Goal: Task Accomplishment & Management: Complete application form

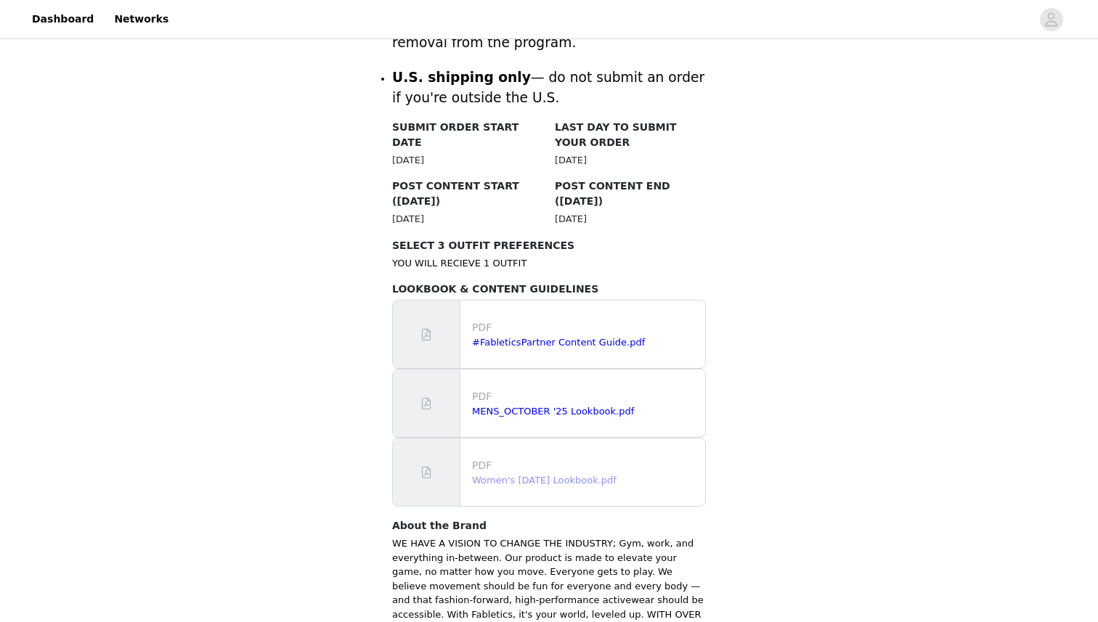
scroll to position [653, 0]
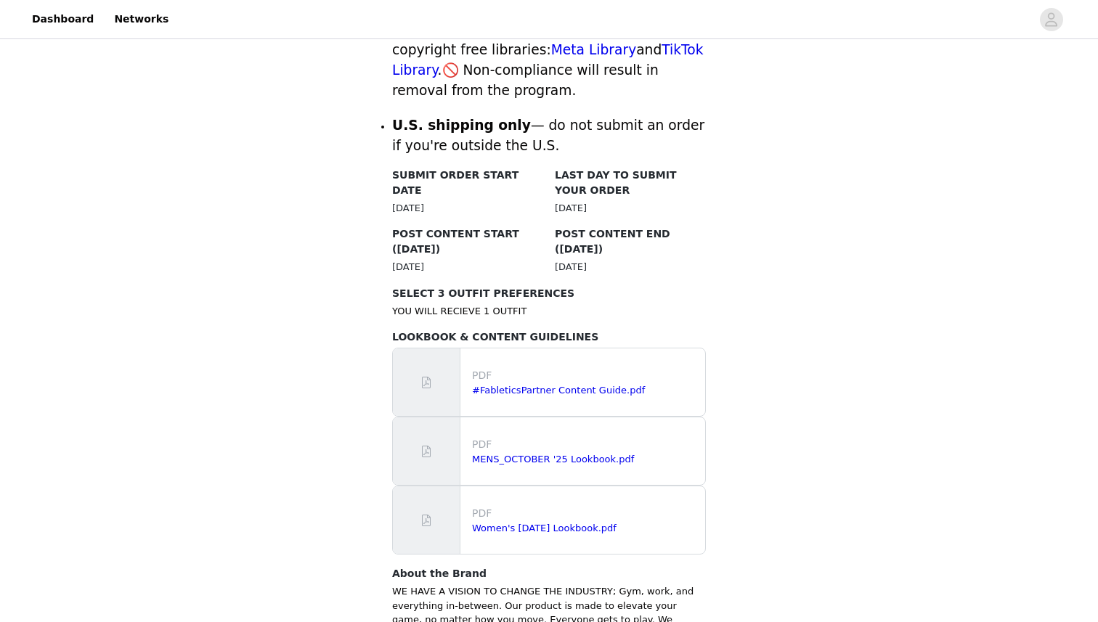
click at [723, 228] on div "Back Fabletics OCTOBER 2025 Overview ✨ Important Reminders ✨ Submit your order …" at bounding box center [549, 101] width 1098 height 1423
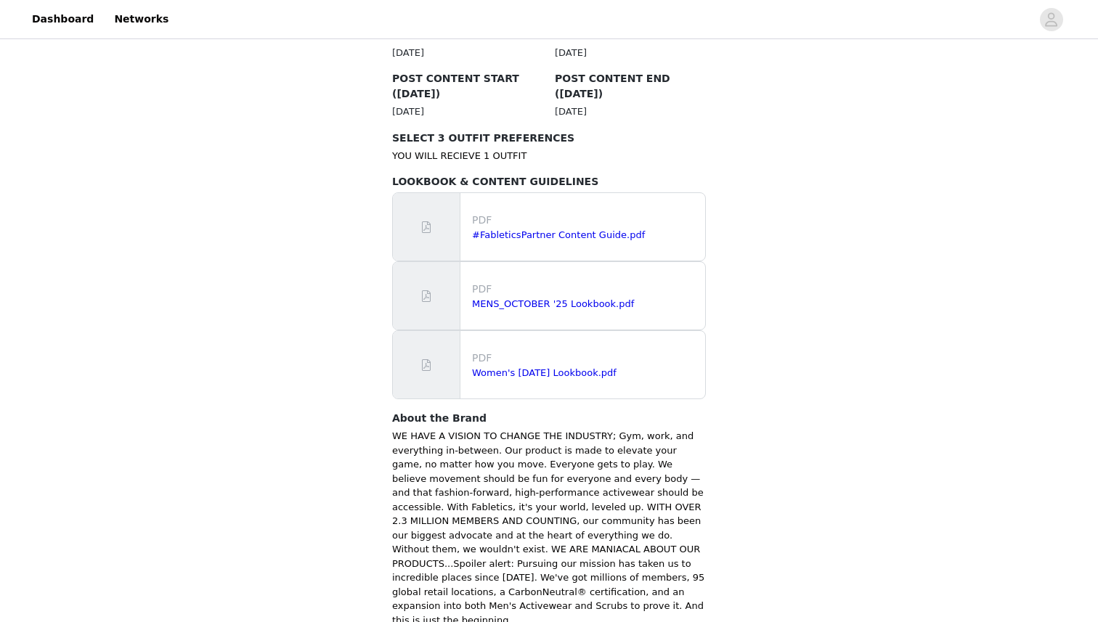
scroll to position [877, 0]
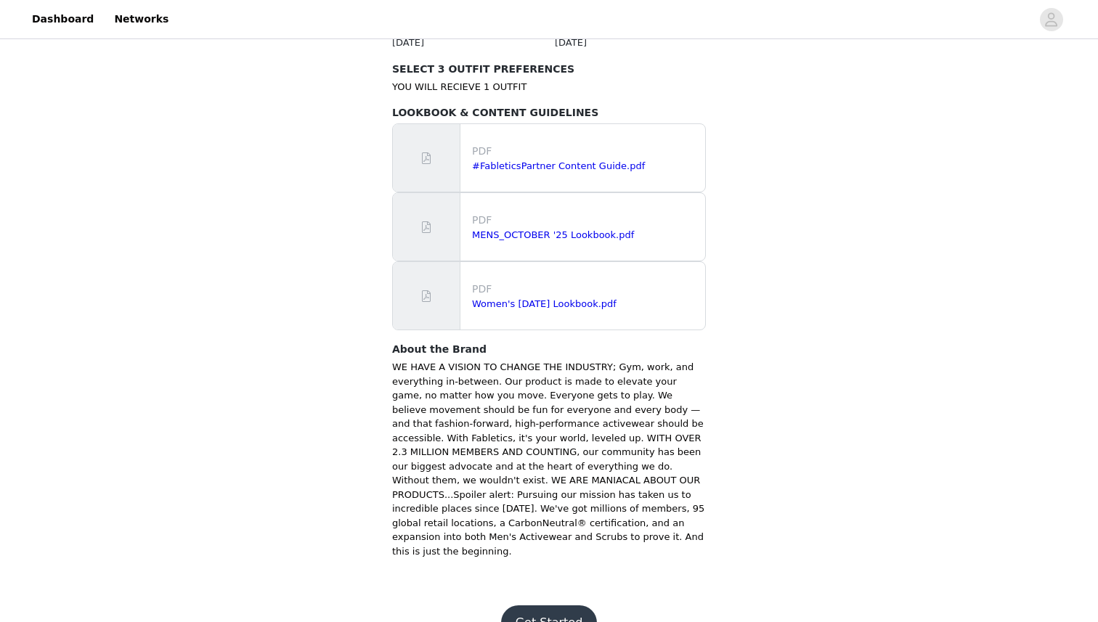
click at [552, 605] on button "Get Started" at bounding box center [549, 622] width 97 height 35
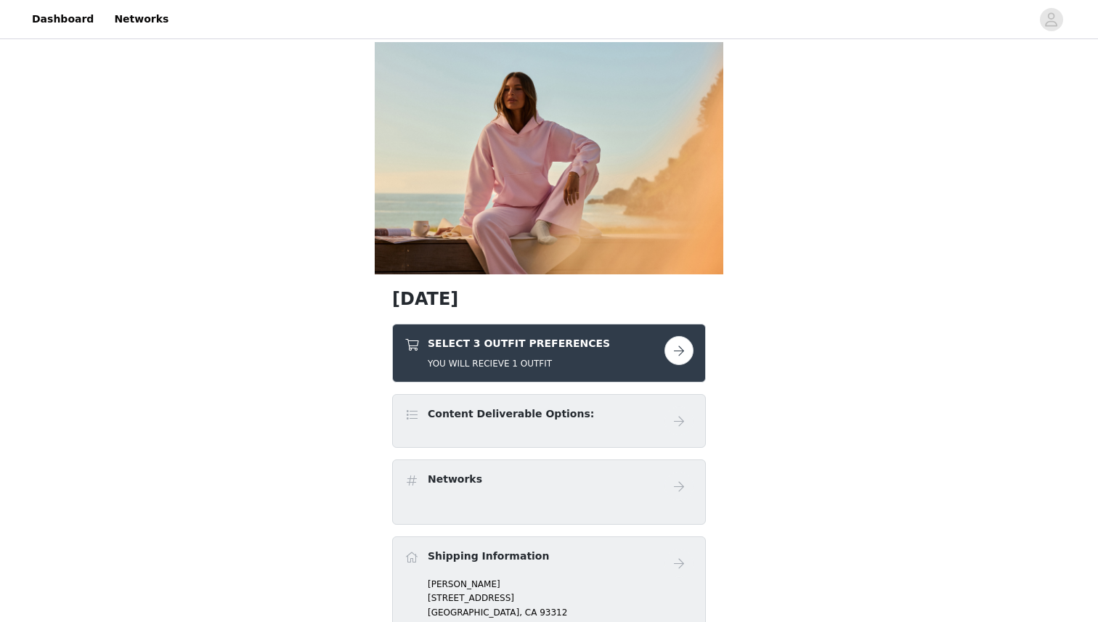
click at [684, 350] on button "button" at bounding box center [678, 350] width 29 height 29
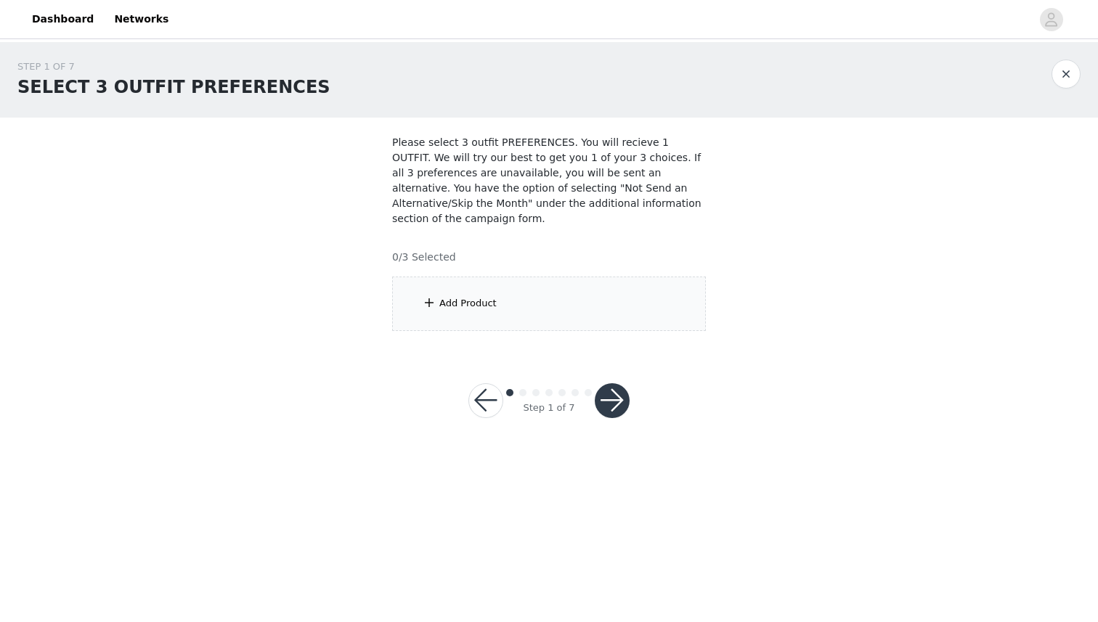
click at [613, 309] on div "Add Product" at bounding box center [549, 304] width 314 height 54
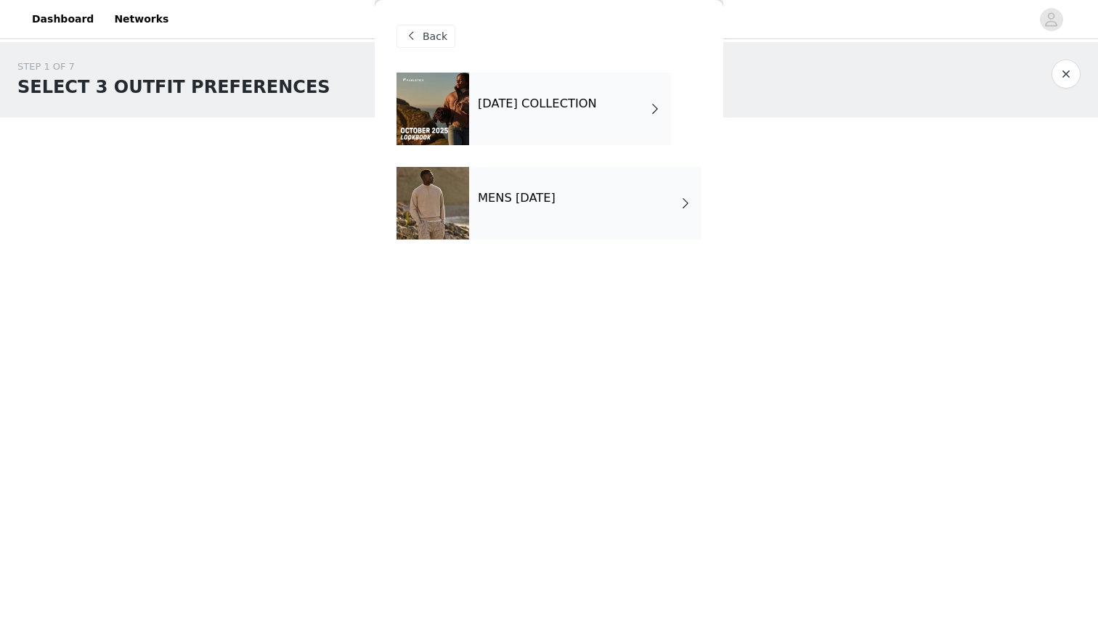
click at [592, 103] on h4 "OCTOBER 2025 COLLECTION" at bounding box center [537, 103] width 119 height 13
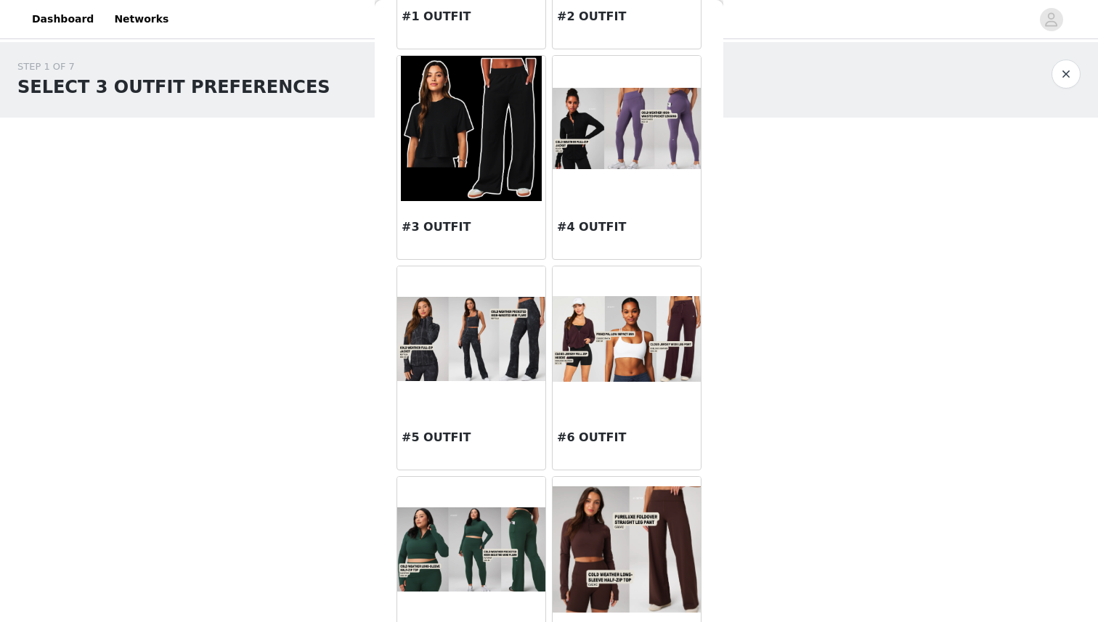
scroll to position [222, 0]
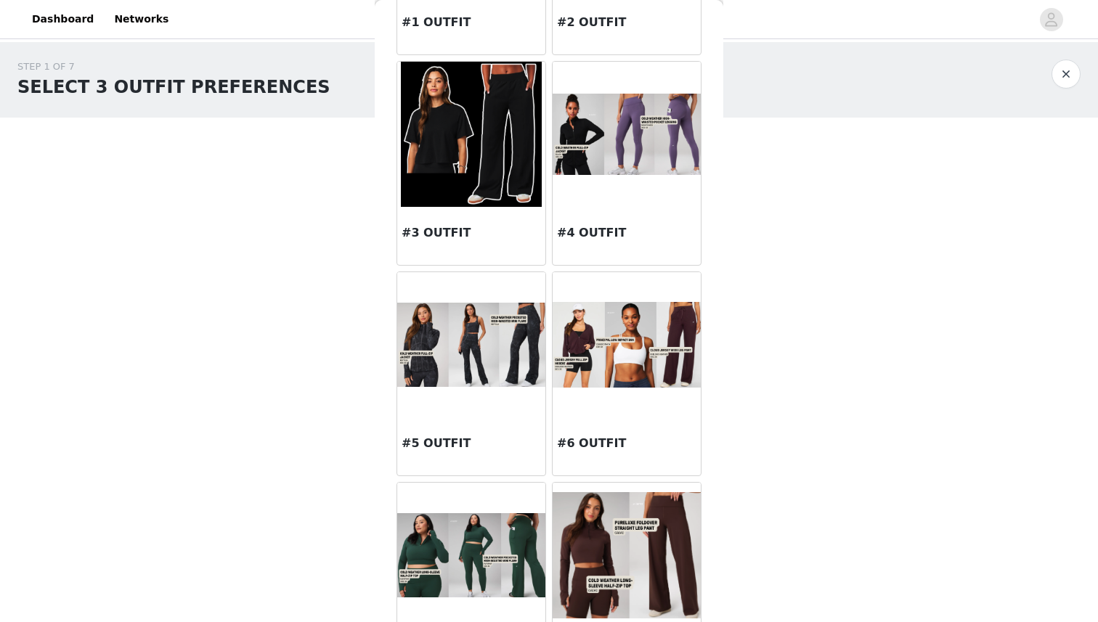
click at [489, 343] on img at bounding box center [471, 345] width 148 height 84
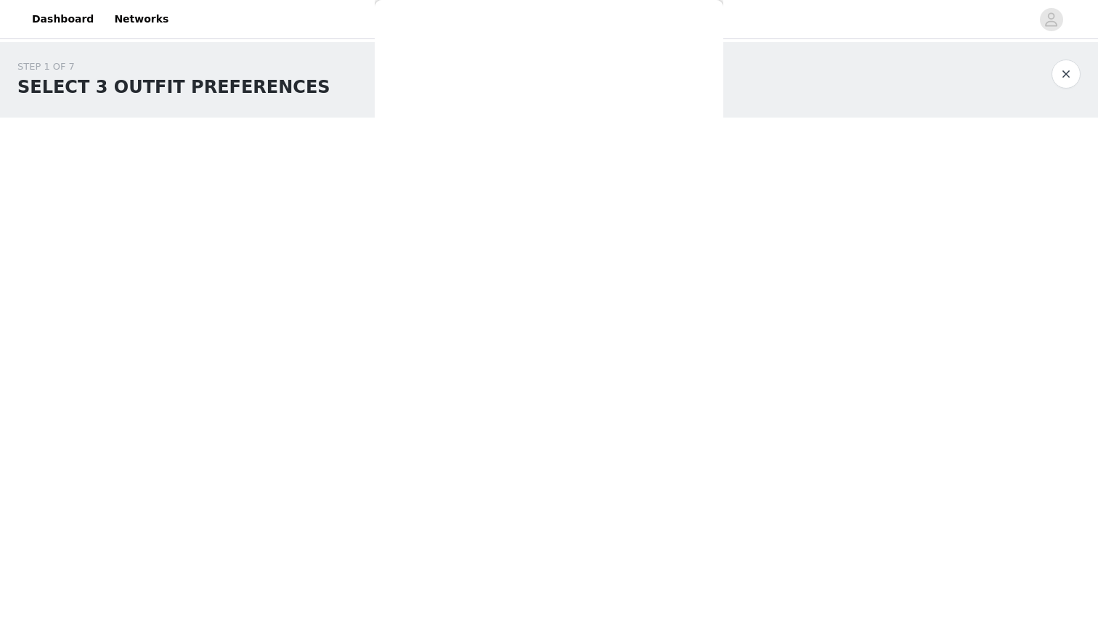
scroll to position [0, 0]
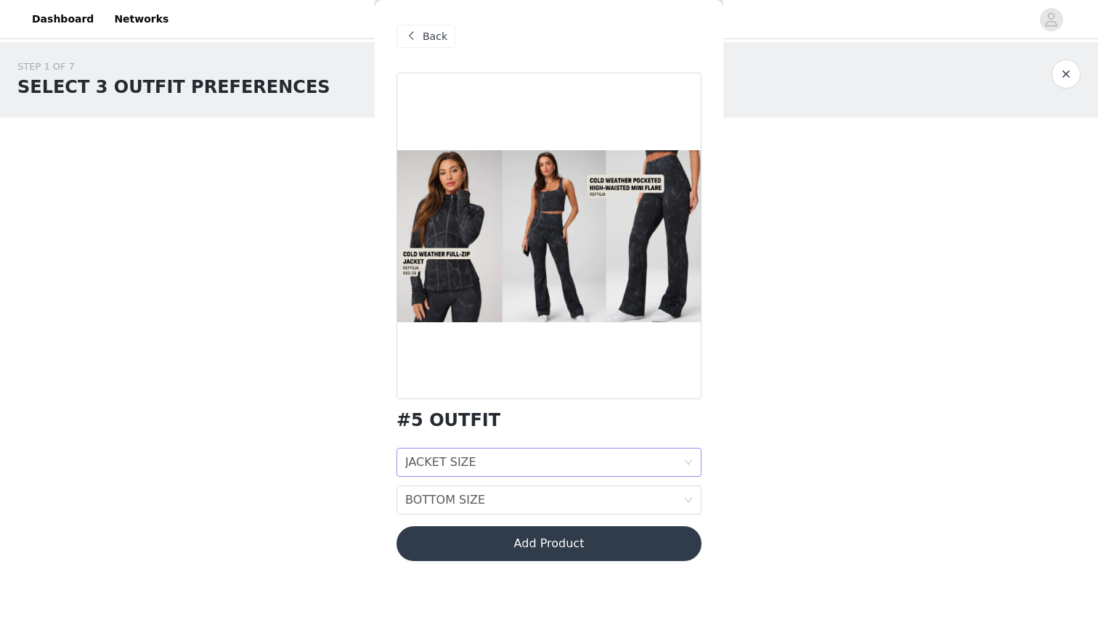
click at [507, 463] on div "JACKET SIZE JACKET SIZE" at bounding box center [544, 463] width 278 height 28
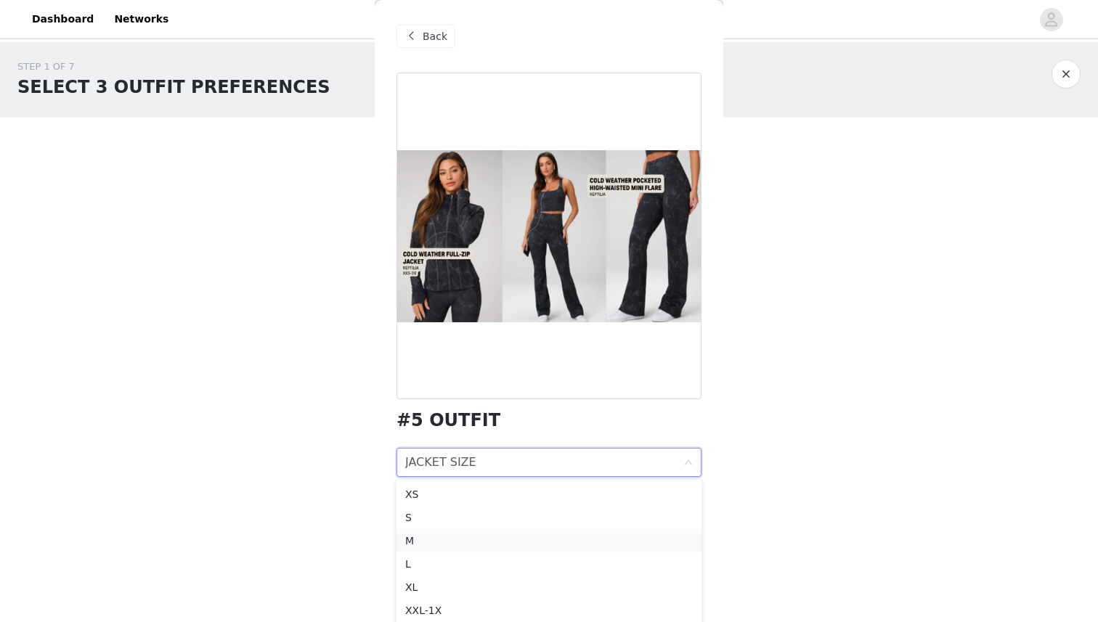
click at [496, 535] on div "M" at bounding box center [548, 541] width 287 height 16
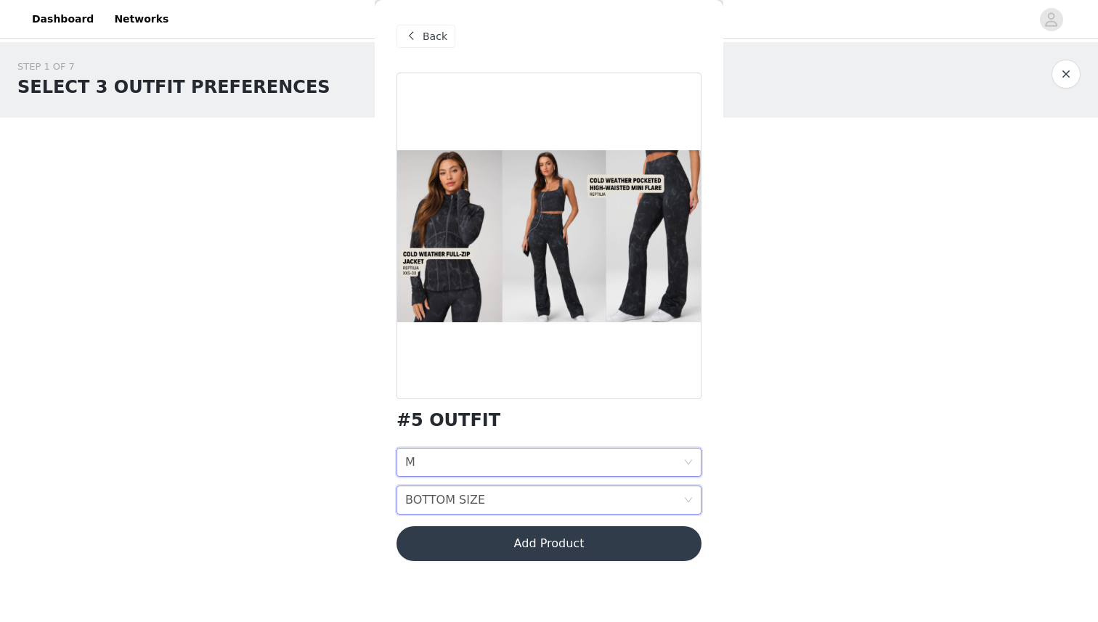
click at [532, 501] on div "BOTTOM SIZE BOTTOM SIZE" at bounding box center [544, 500] width 278 height 28
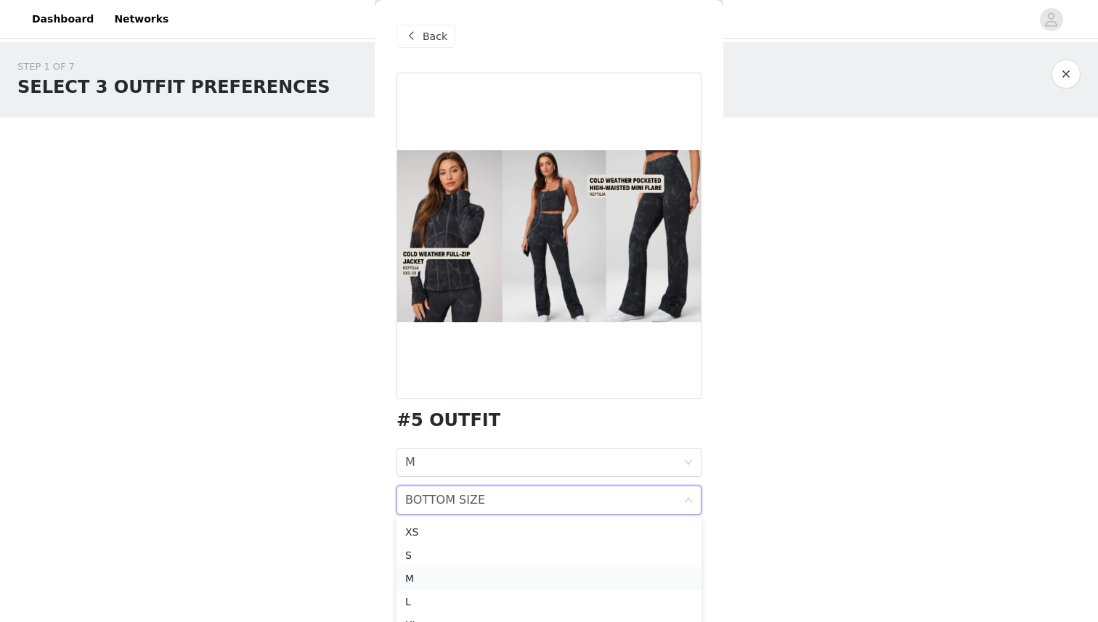
click at [515, 576] on div "M" at bounding box center [548, 579] width 287 height 16
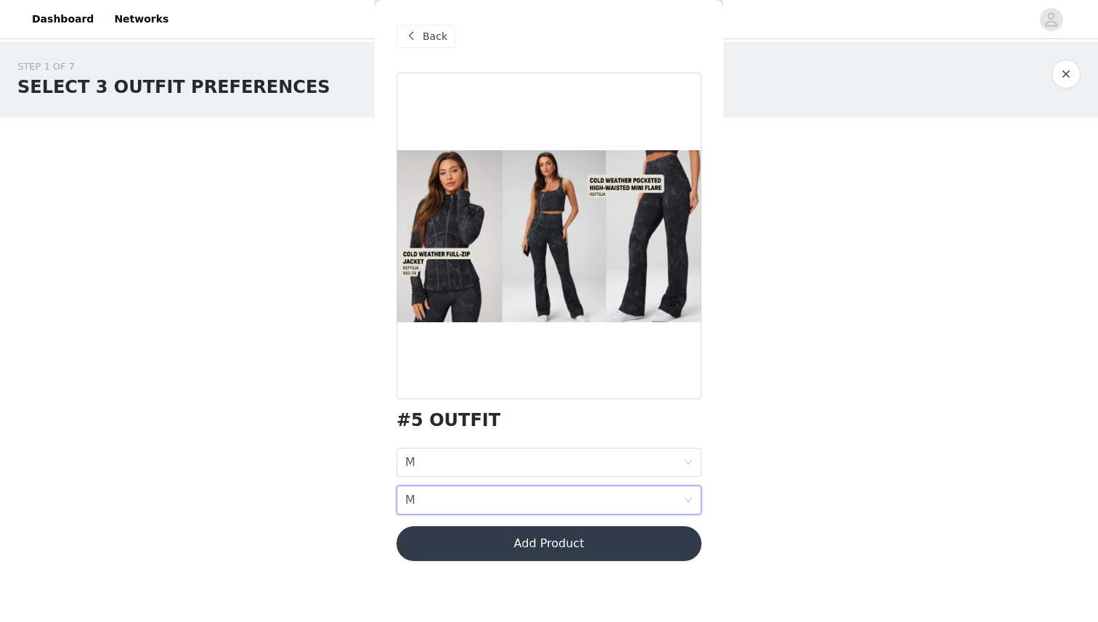
click at [786, 383] on div "STEP 1 OF 7 SELECT 3 OUTFIT PREFERENCES Please select 3 outfit PREFERENCES. You…" at bounding box center [549, 247] width 1098 height 411
click at [598, 543] on button "Add Product" at bounding box center [548, 543] width 305 height 35
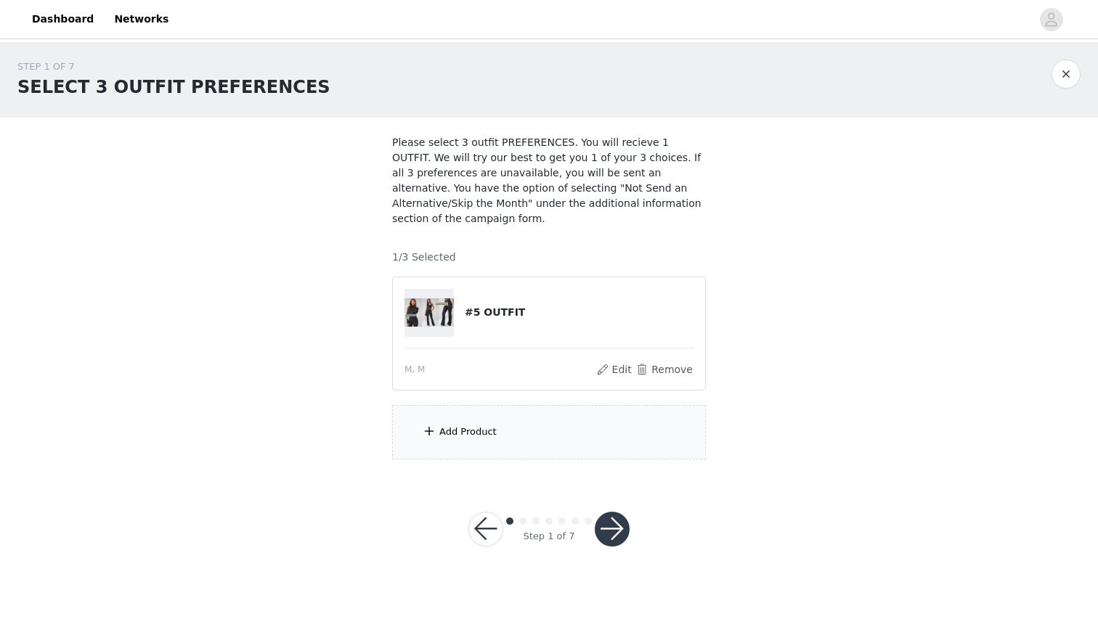
click at [526, 427] on div "Add Product" at bounding box center [549, 432] width 314 height 54
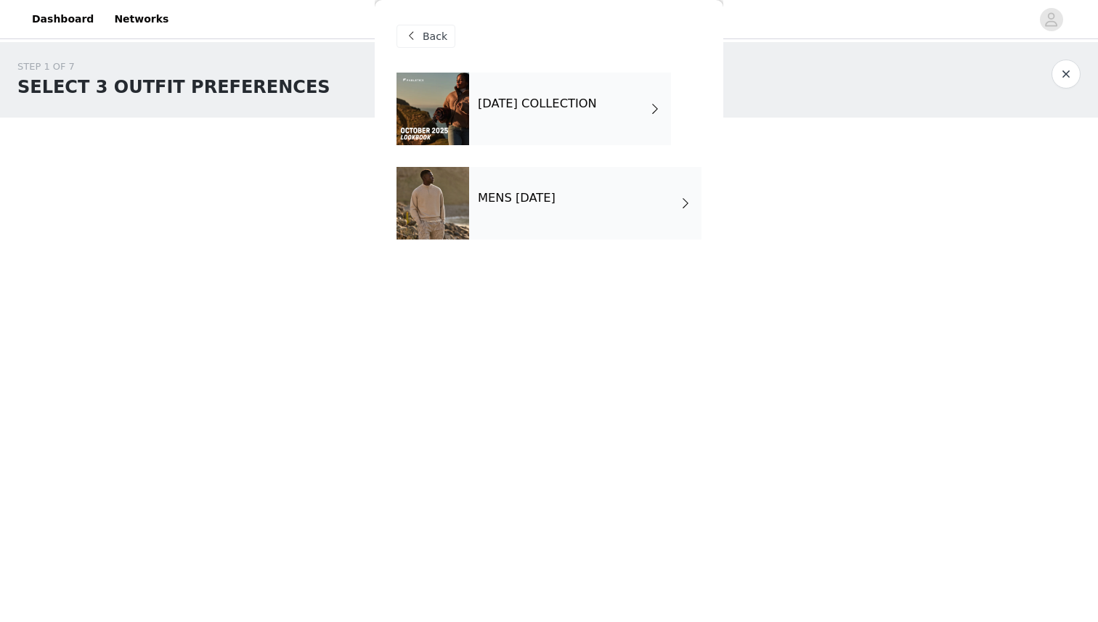
click at [576, 107] on h4 "OCTOBER 2025 COLLECTION" at bounding box center [537, 103] width 119 height 13
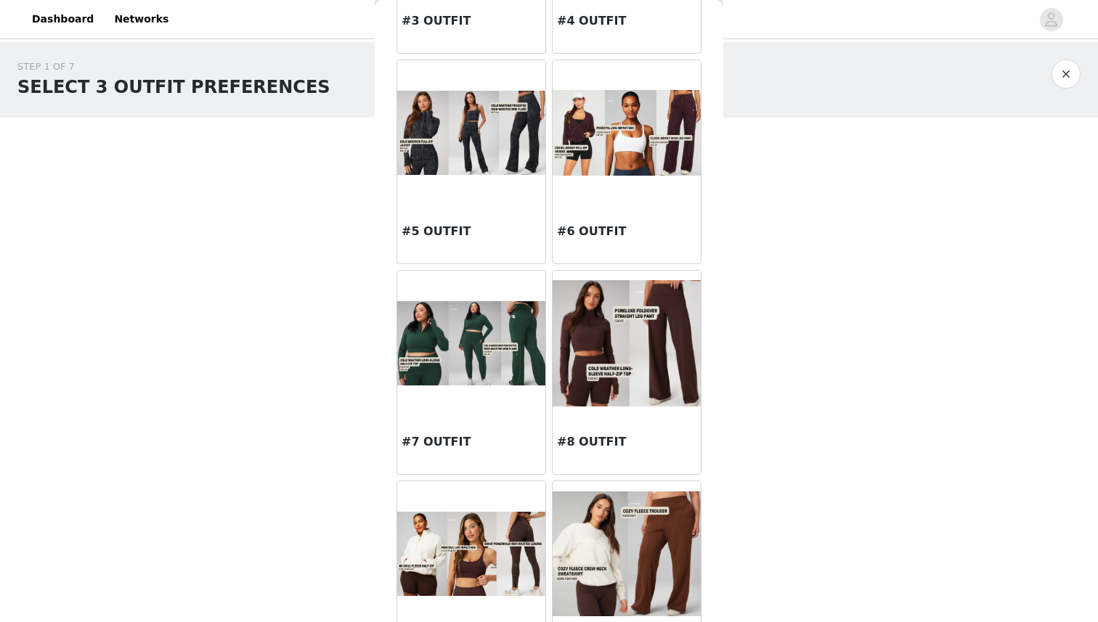
scroll to position [433, 0]
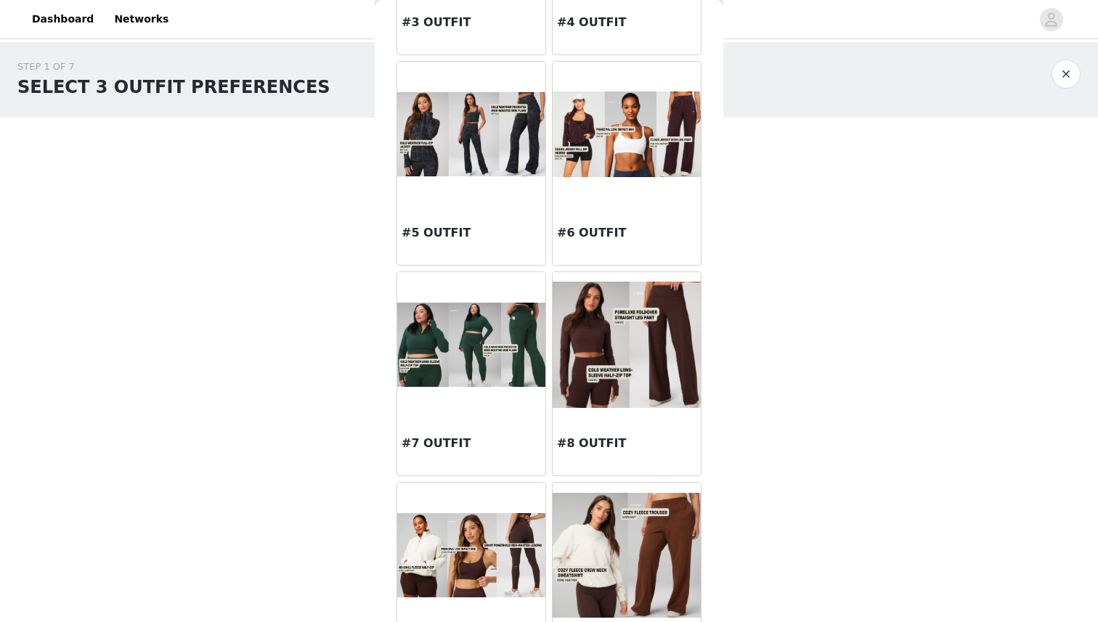
click at [633, 355] on img at bounding box center [626, 345] width 148 height 126
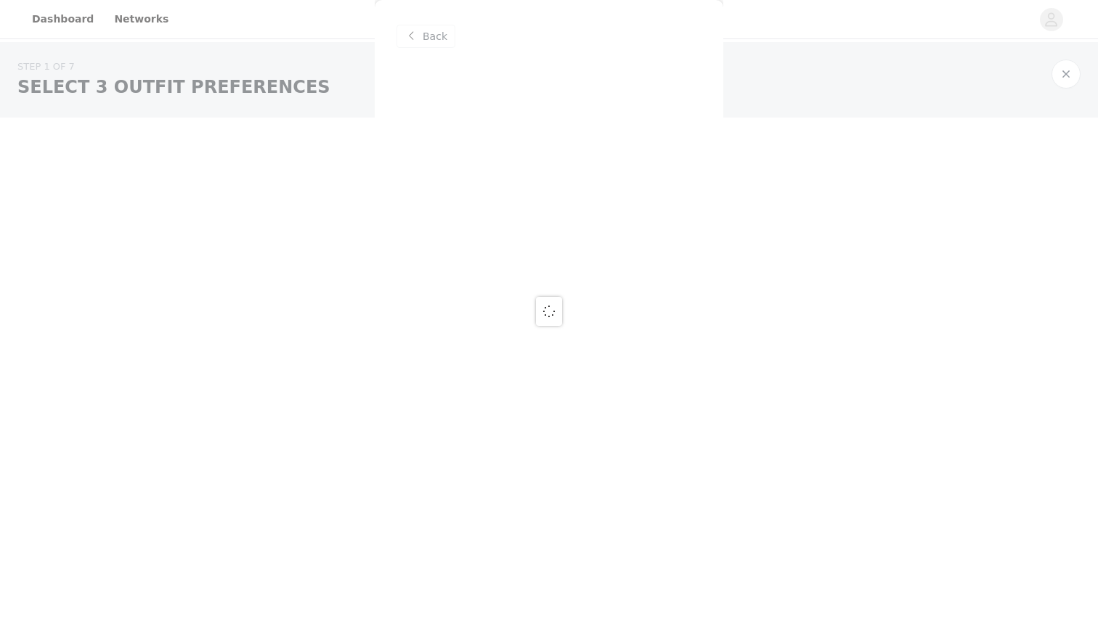
scroll to position [0, 0]
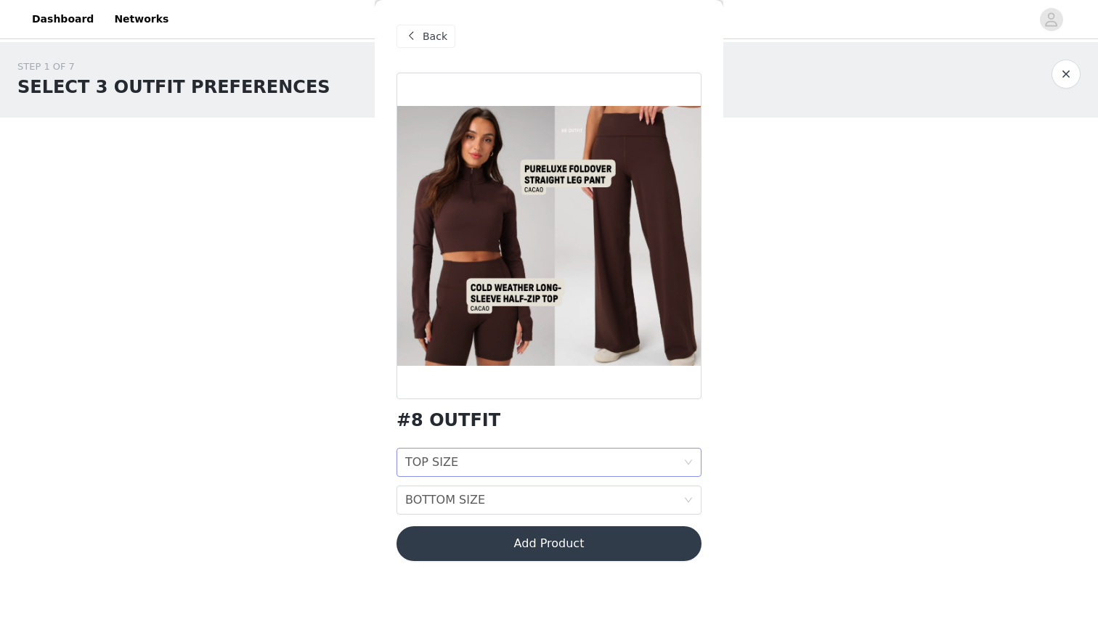
click at [572, 457] on div "TOP SIZE TOP SIZE" at bounding box center [544, 463] width 278 height 28
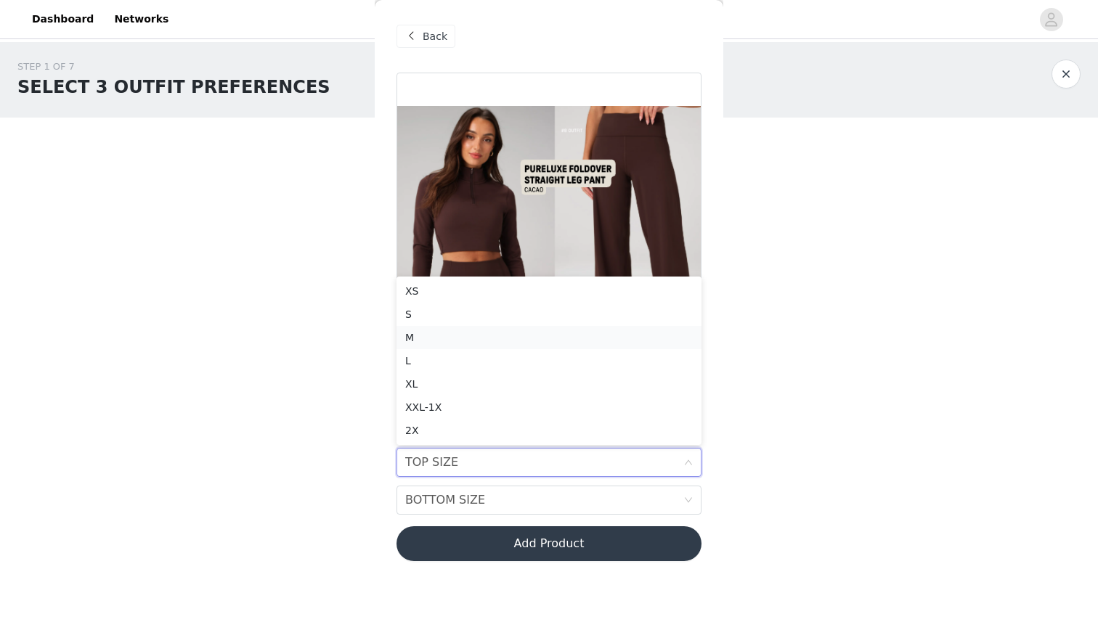
click at [536, 340] on div "M" at bounding box center [548, 338] width 287 height 16
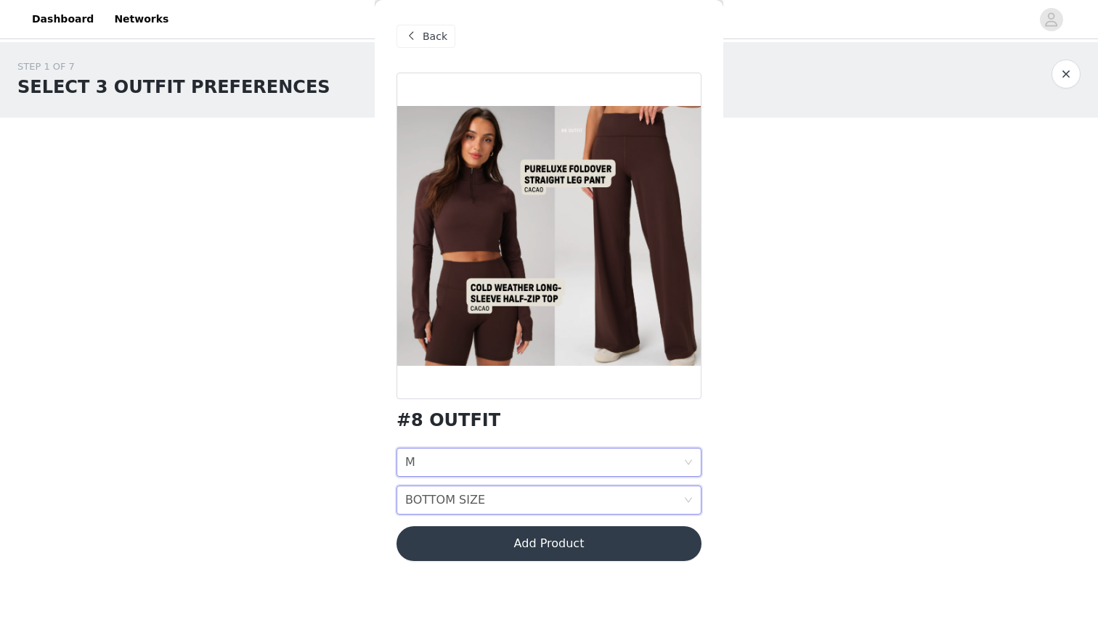
click at [584, 499] on div "BOTTOM SIZE BOTTOM SIZE" at bounding box center [544, 500] width 278 height 28
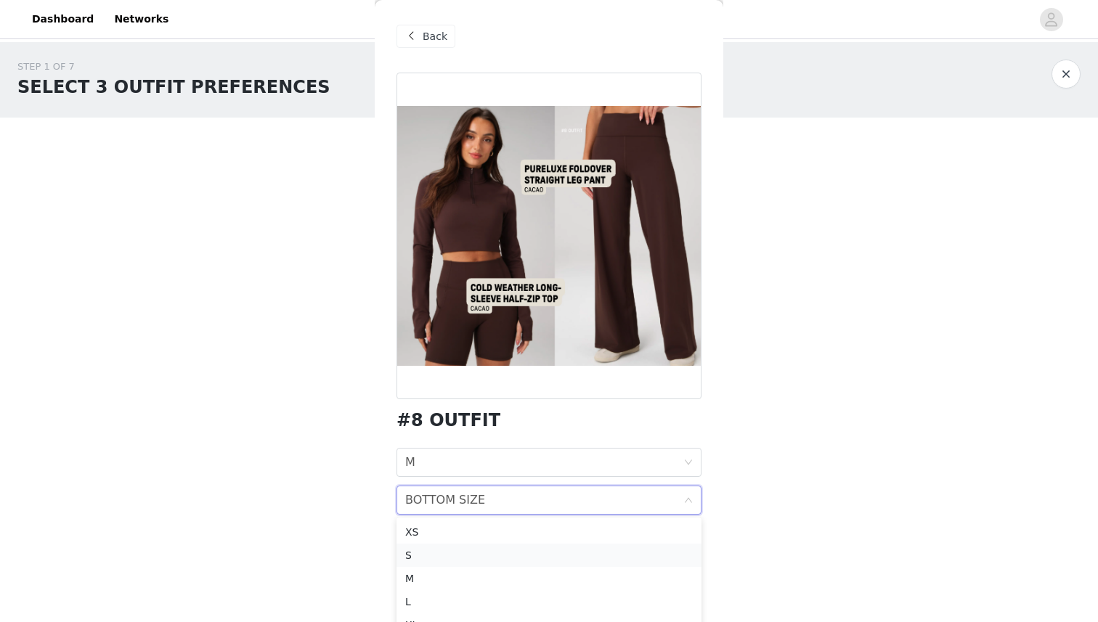
click at [561, 547] on li "S" at bounding box center [548, 555] width 305 height 23
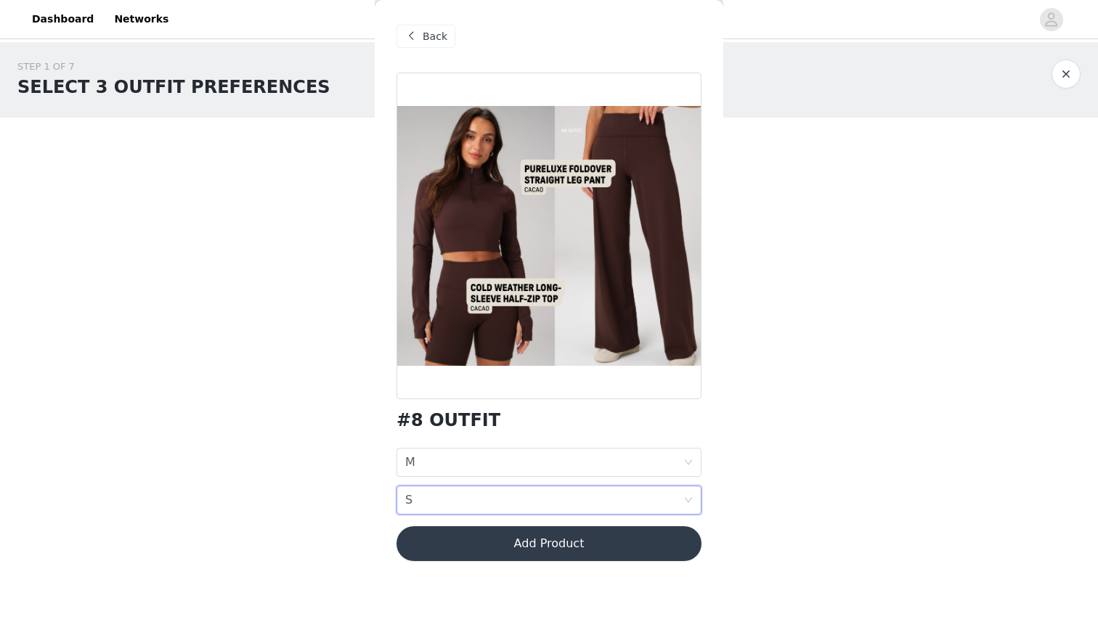
click at [836, 386] on div "STEP 1 OF 7 SELECT 3 OUTFIT PREFERENCES Please select 3 outfit PREFERENCES. You…" at bounding box center [549, 259] width 1098 height 435
click at [868, 497] on div "STEP 1 OF 7 SELECT 3 OUTFIT PREFERENCES Please select 3 outfit PREFERENCES. You…" at bounding box center [549, 311] width 1098 height 539
click at [589, 545] on button "Add Product" at bounding box center [548, 543] width 305 height 35
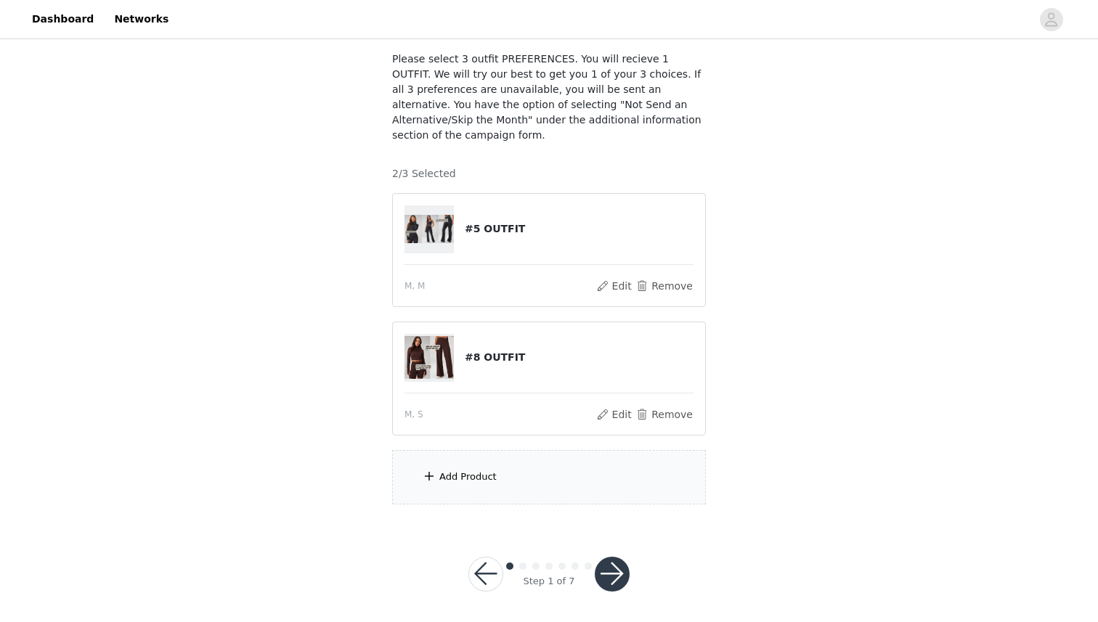
scroll to position [87, 0]
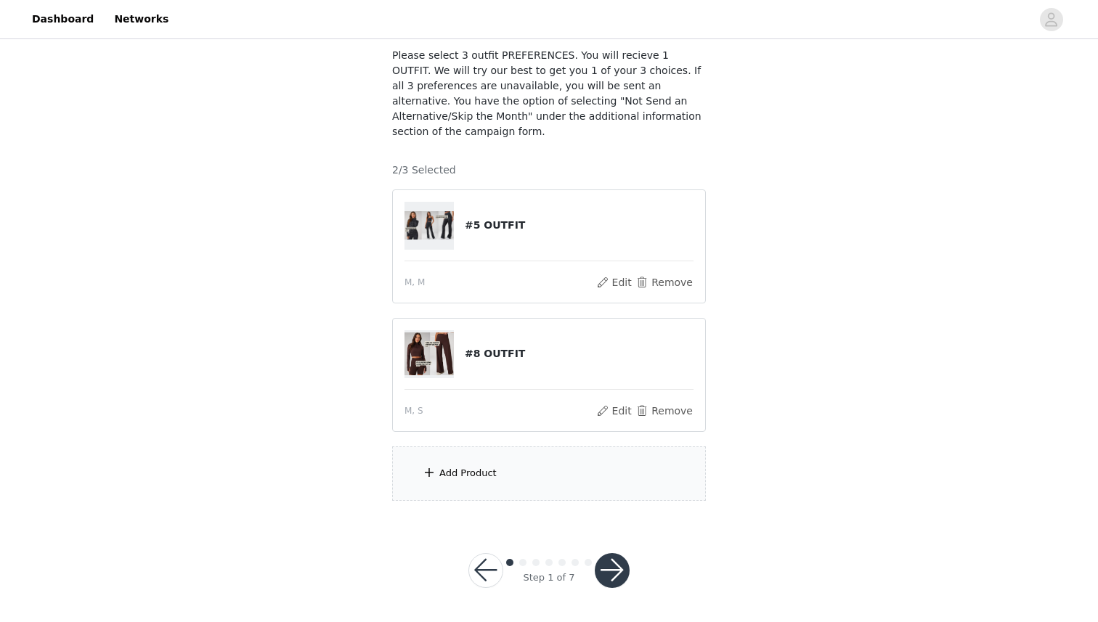
click at [512, 471] on div "Add Product" at bounding box center [549, 473] width 314 height 54
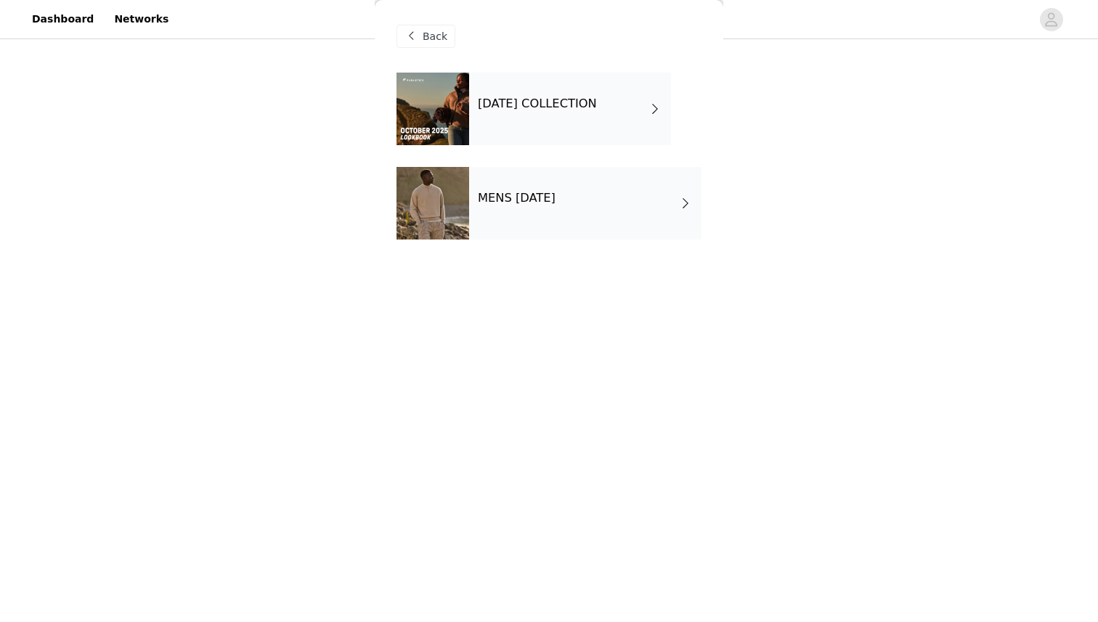
click at [579, 113] on div "OCTOBER 2025 COLLECTION" at bounding box center [570, 109] width 202 height 73
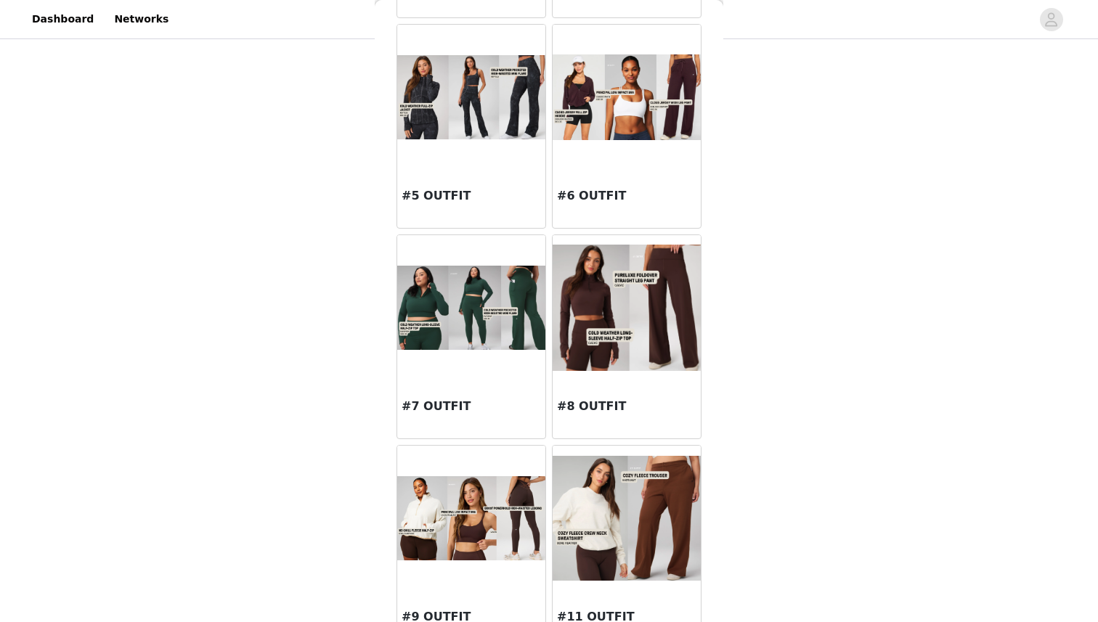
scroll to position [469, 0]
click at [474, 331] on img at bounding box center [471, 308] width 148 height 84
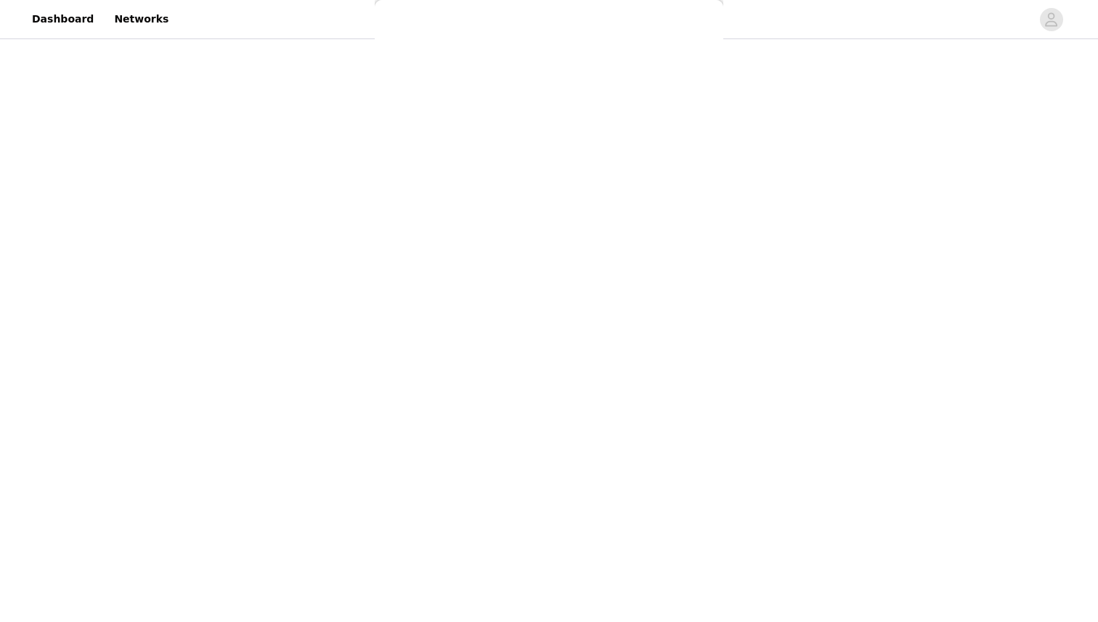
scroll to position [0, 0]
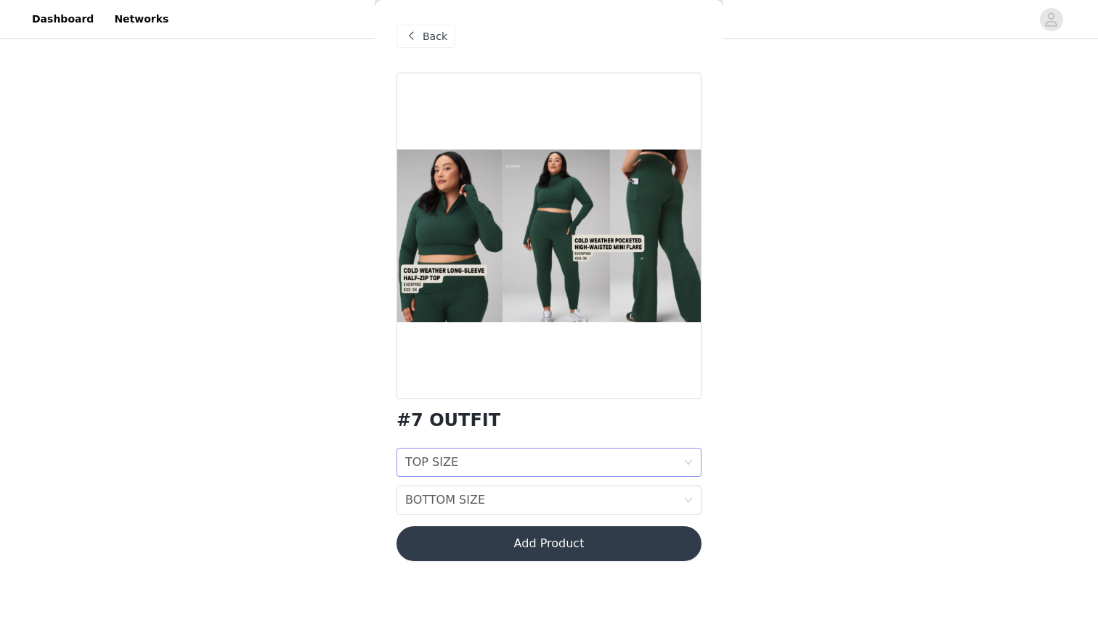
click at [465, 464] on div "TOP SIZE TOP SIZE" at bounding box center [544, 463] width 278 height 28
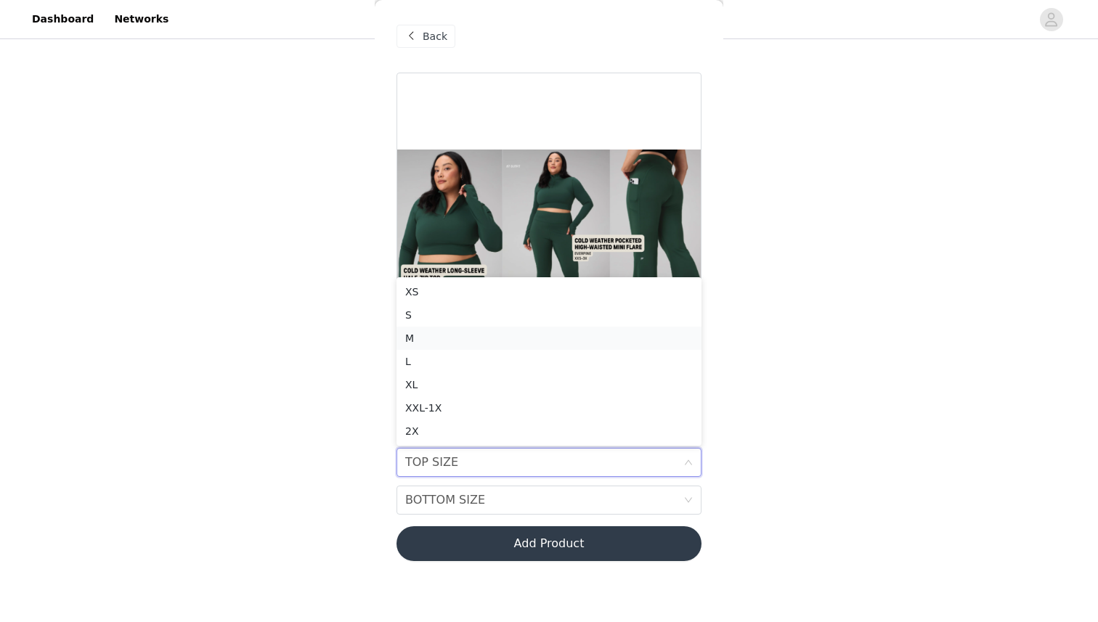
click at [470, 334] on div "M" at bounding box center [548, 338] width 287 height 16
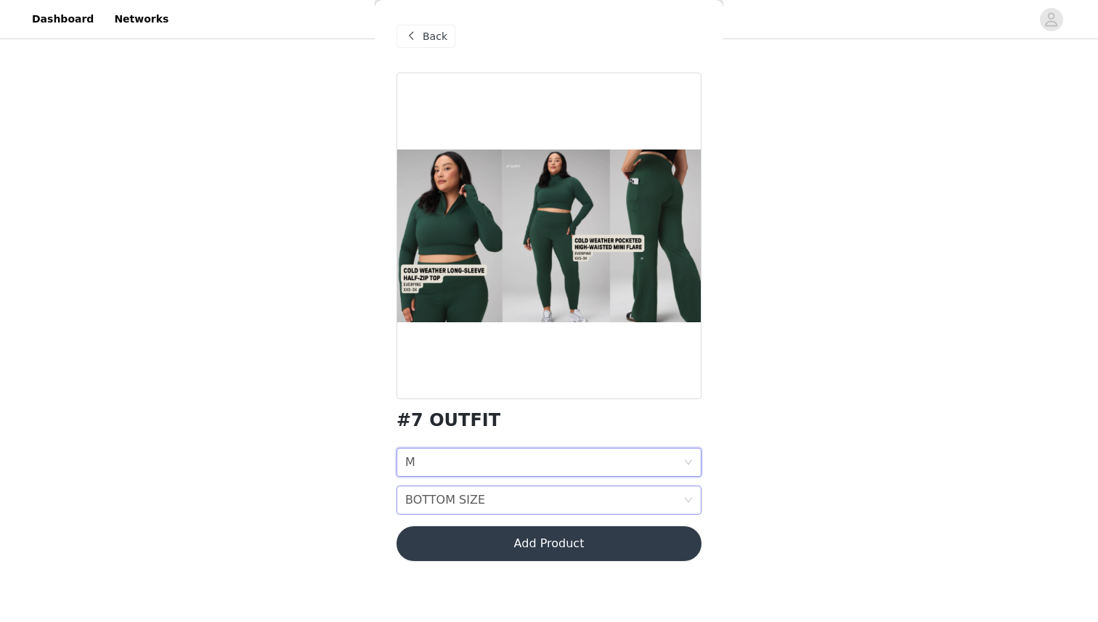
click at [486, 494] on div "BOTTOM SIZE BOTTOM SIZE" at bounding box center [544, 500] width 278 height 28
click at [474, 372] on div "M" at bounding box center [548, 376] width 287 height 16
click at [794, 343] on div "STEP 1 OF 7 SELECT 3 OUTFIT PREFERENCES Please select 3 outfit PREFERENCES. You…" at bounding box center [549, 236] width 1098 height 563
click at [555, 547] on button "Add Product" at bounding box center [548, 543] width 305 height 35
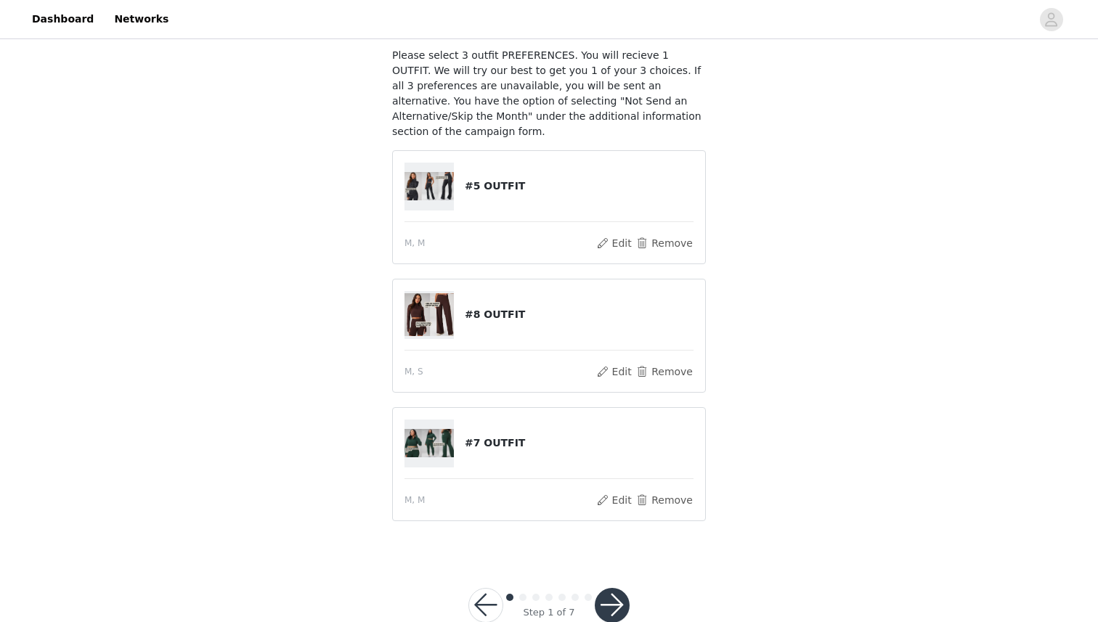
scroll to position [122, 0]
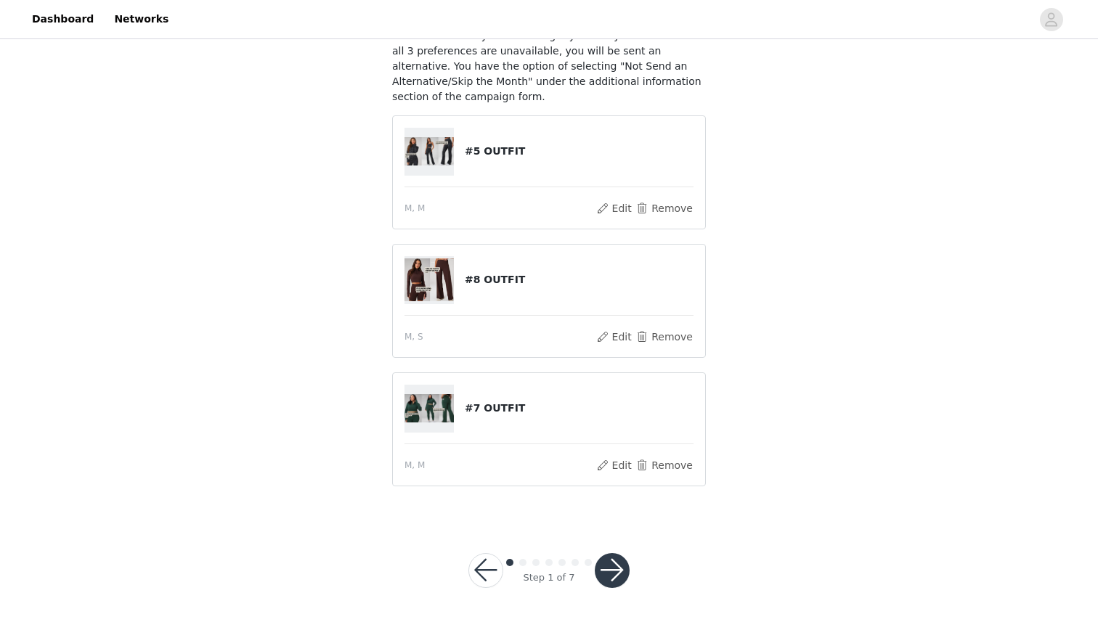
click at [613, 575] on button "button" at bounding box center [612, 570] width 35 height 35
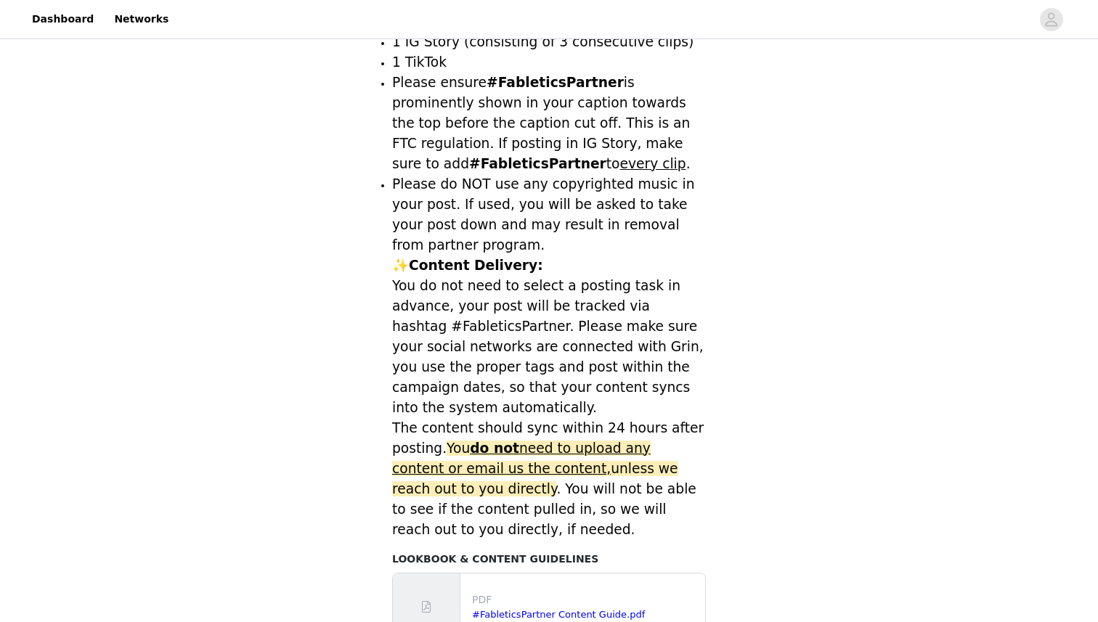
scroll to position [613, 0]
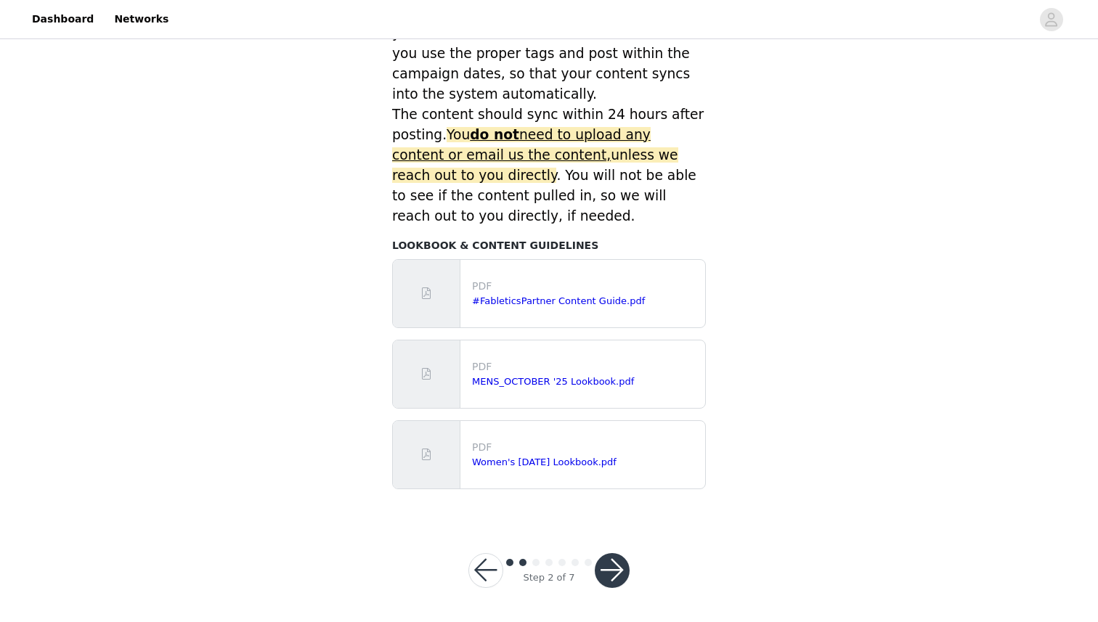
click at [616, 563] on button "button" at bounding box center [612, 570] width 35 height 35
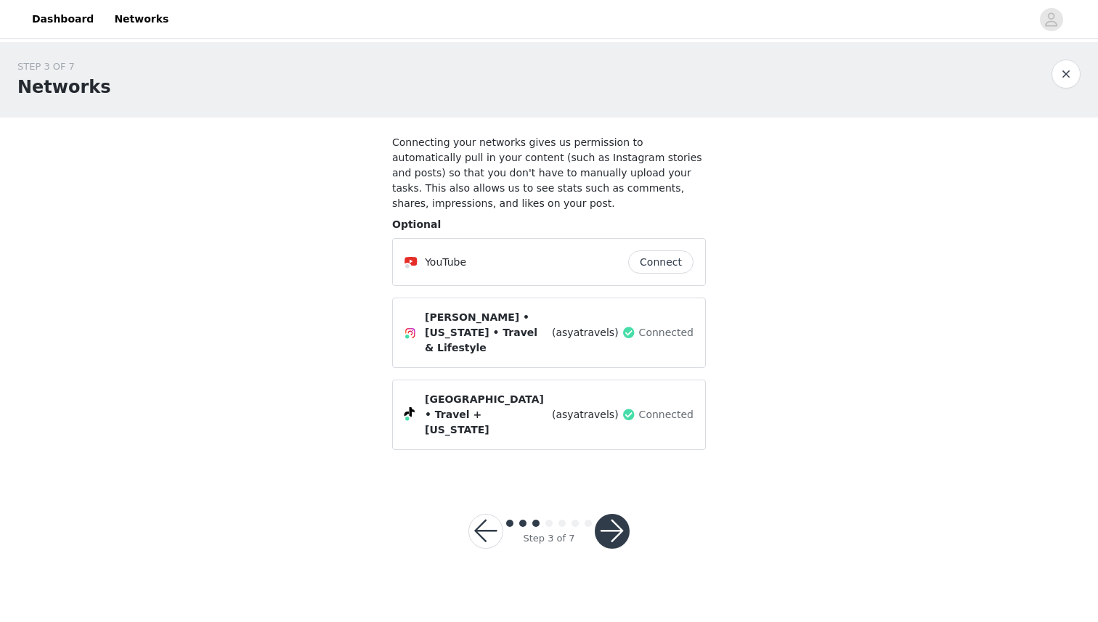
click at [611, 514] on button "button" at bounding box center [612, 531] width 35 height 35
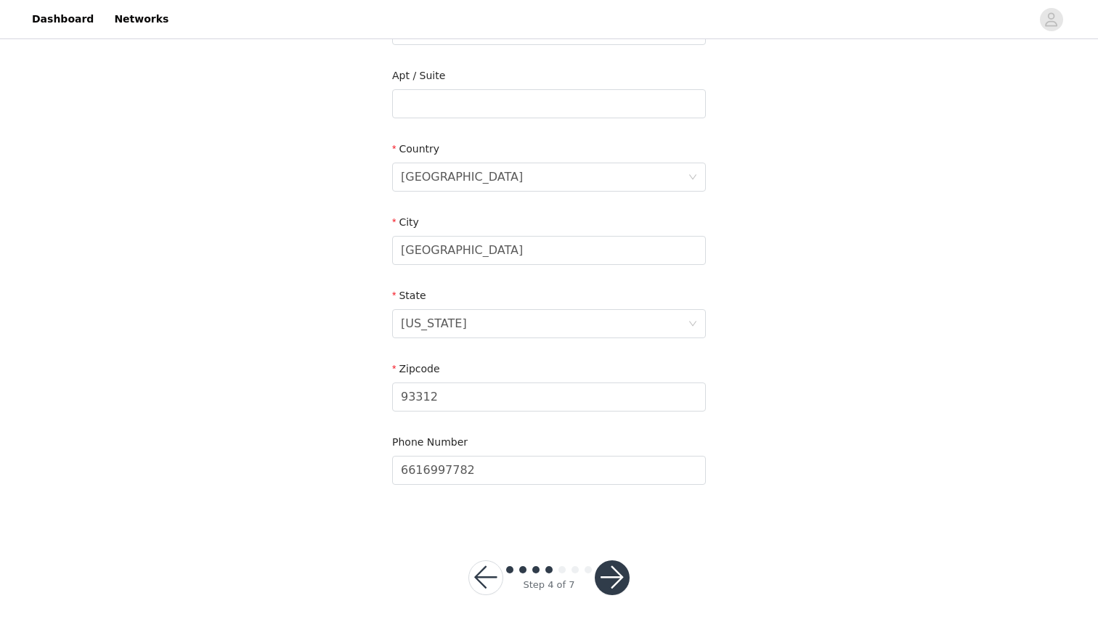
scroll to position [367, 0]
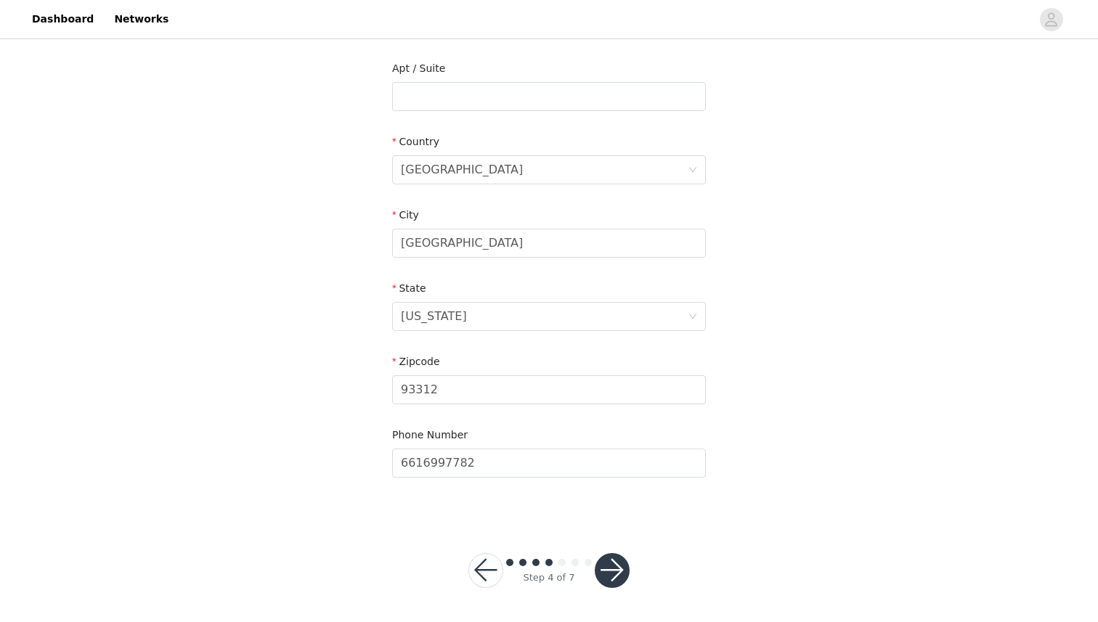
click at [613, 571] on button "button" at bounding box center [612, 570] width 35 height 35
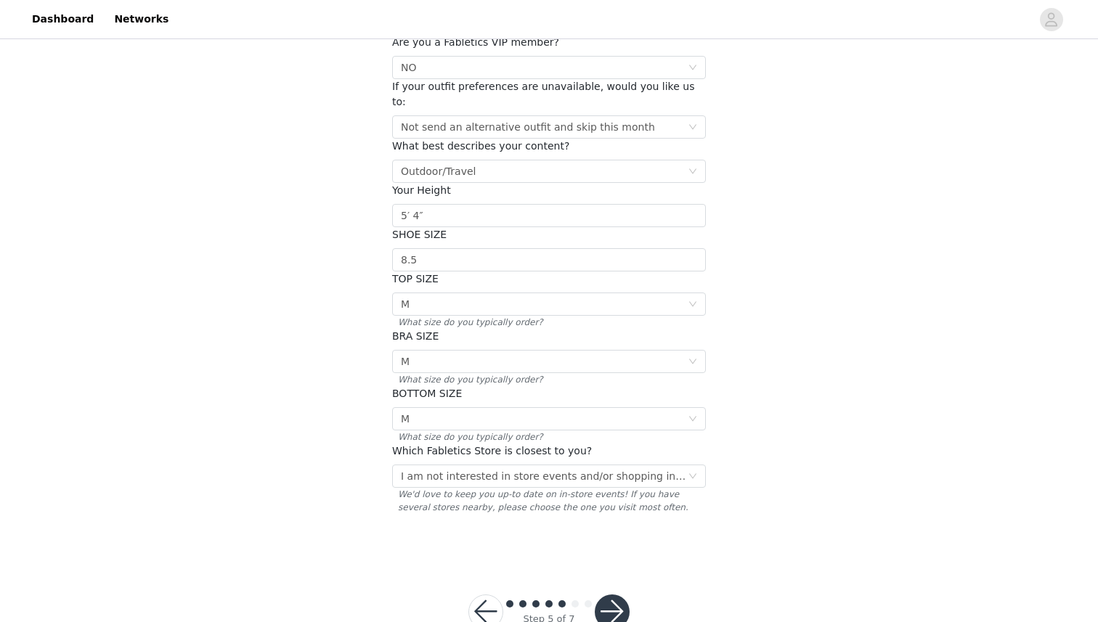
scroll to position [159, 0]
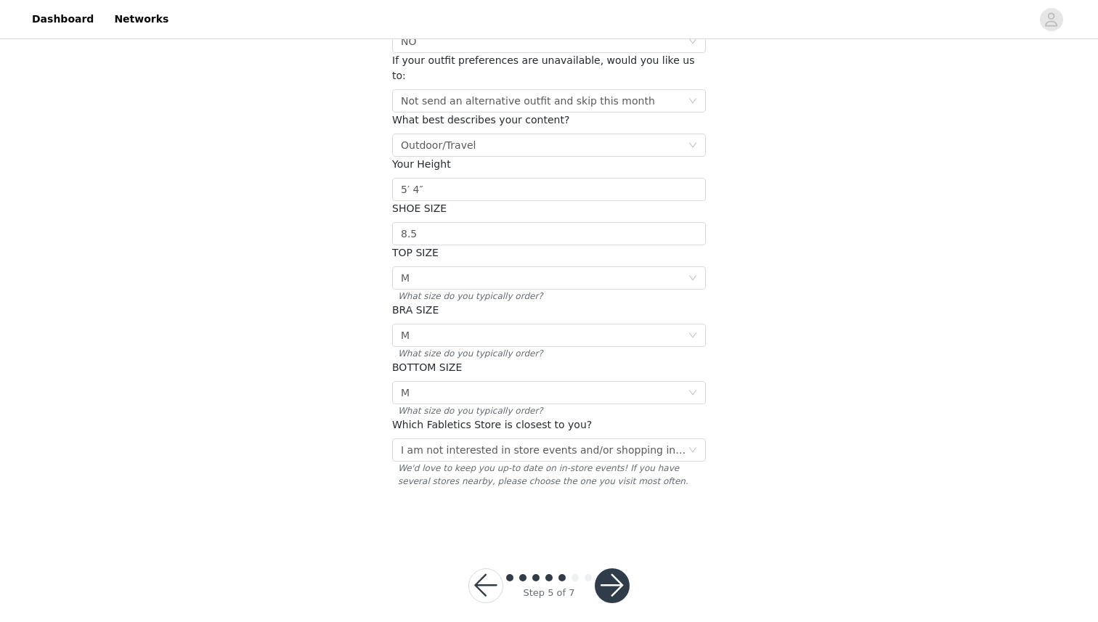
click at [613, 573] on button "button" at bounding box center [612, 585] width 35 height 35
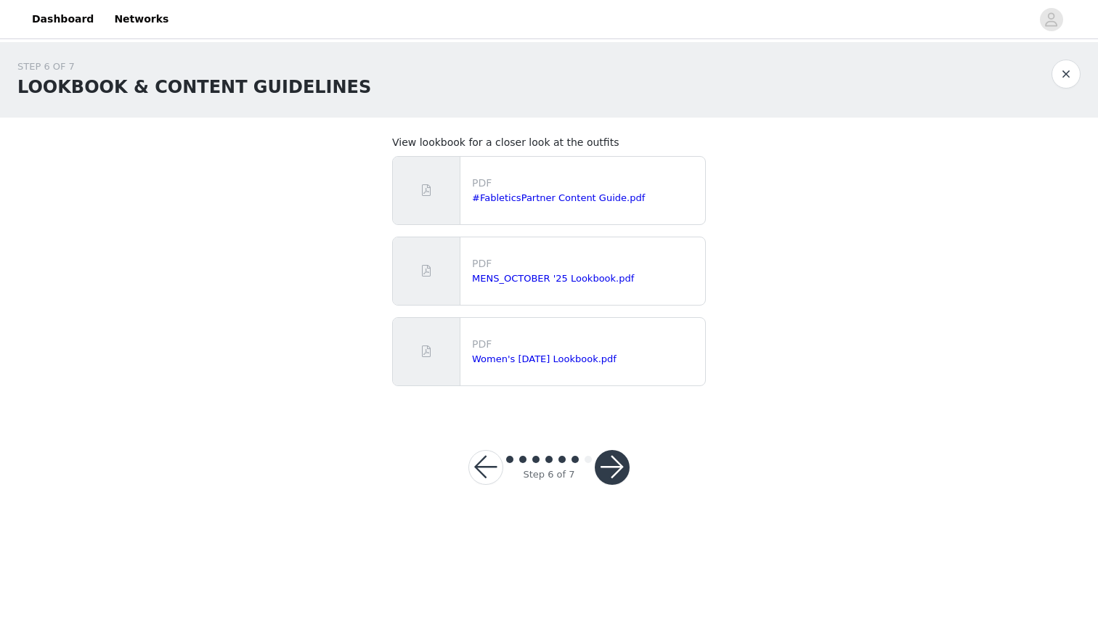
click at [610, 468] on button "button" at bounding box center [612, 467] width 35 height 35
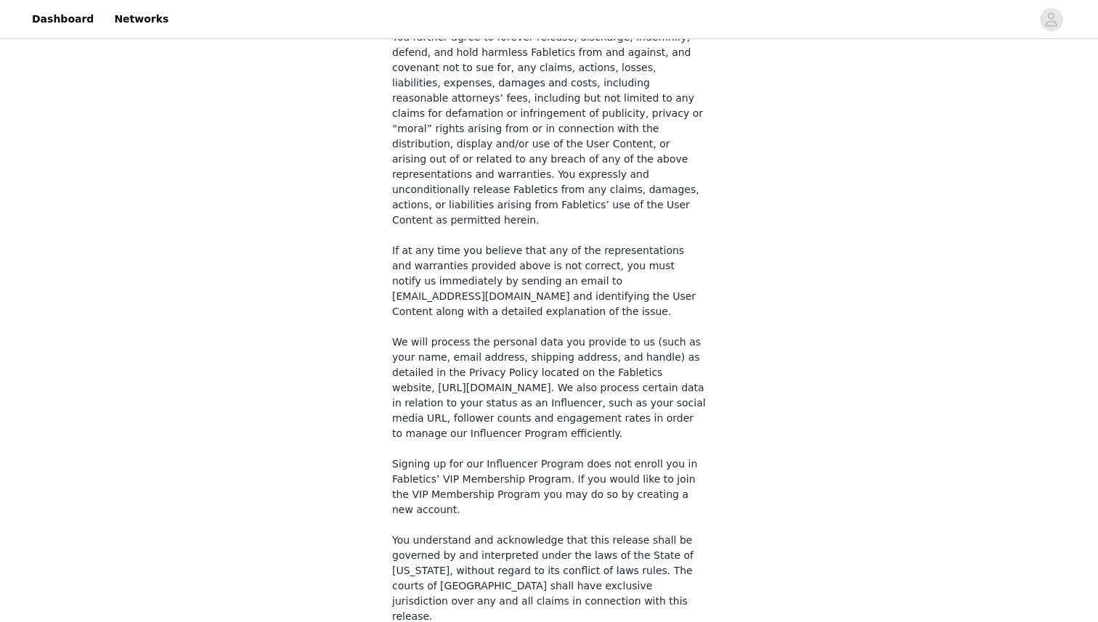
scroll to position [1024, 0]
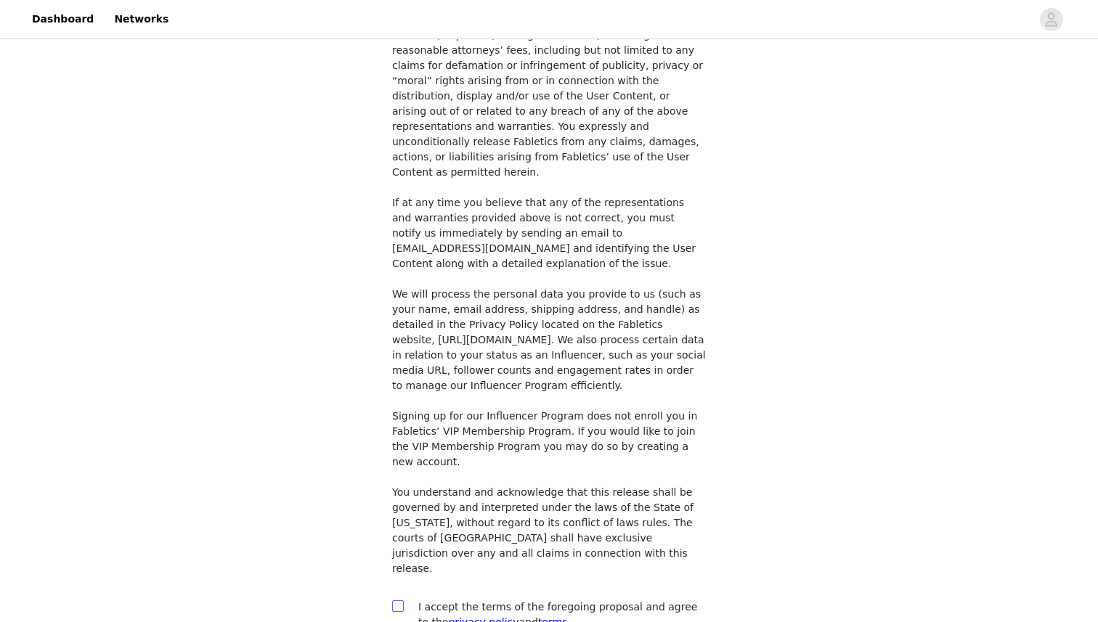
click at [398, 600] on input "checkbox" at bounding box center [397, 605] width 10 height 10
checkbox input "true"
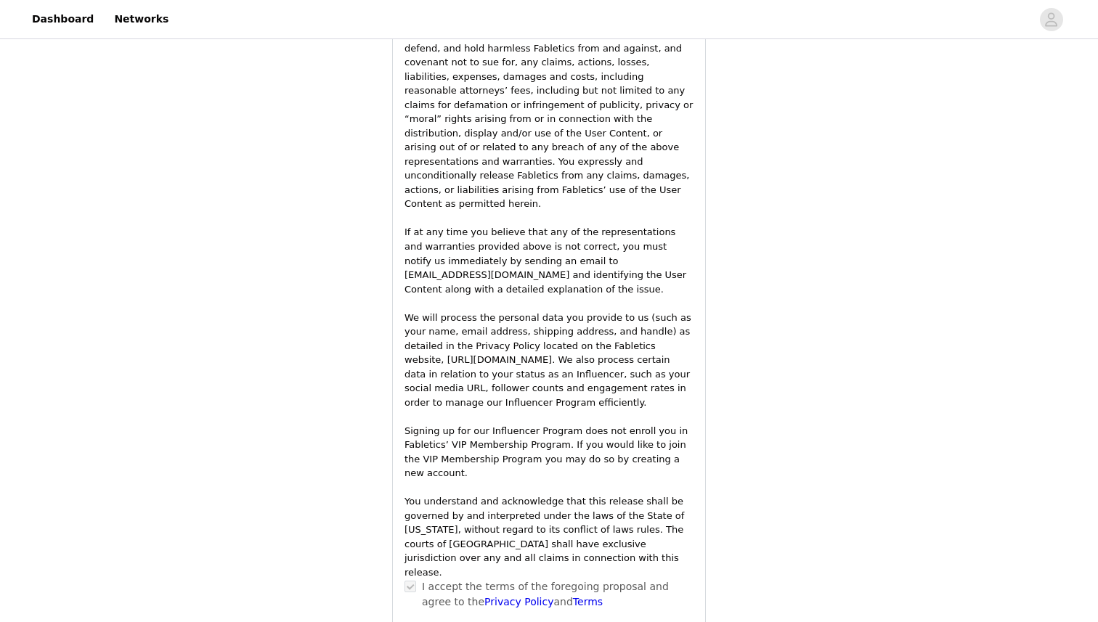
scroll to position [2052, 0]
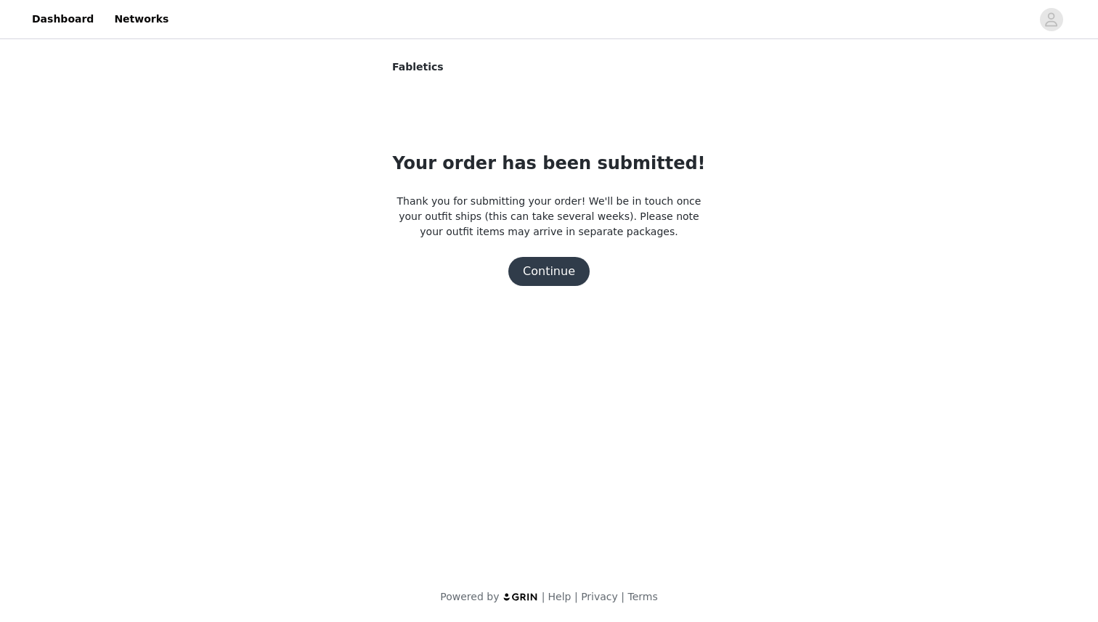
click at [554, 274] on button "Continue" at bounding box center [548, 271] width 81 height 29
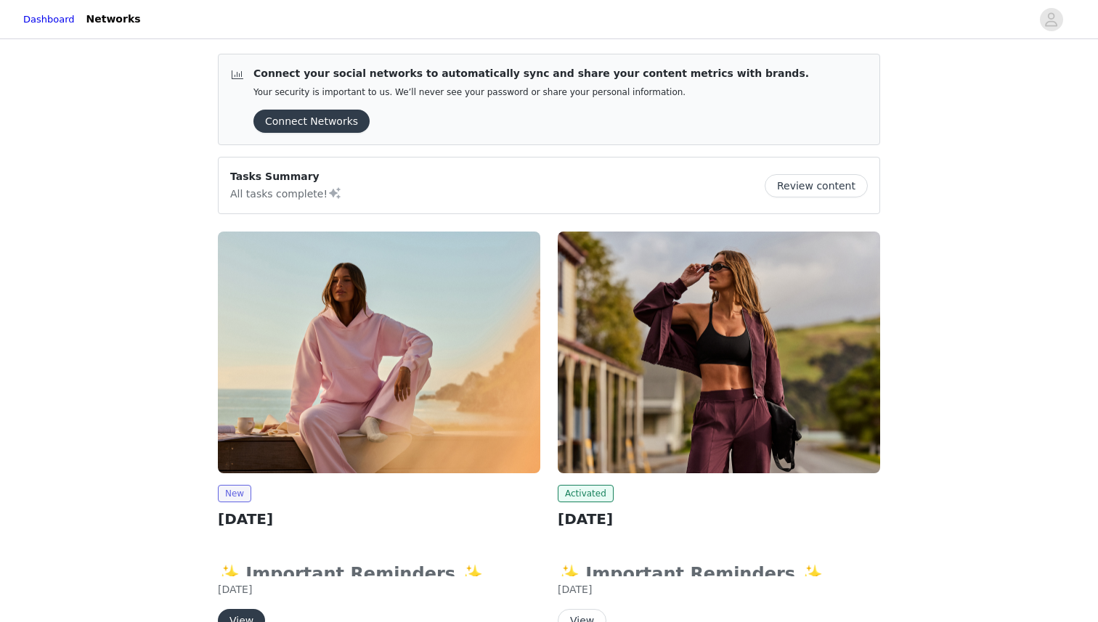
click at [707, 347] on img at bounding box center [718, 353] width 322 height 242
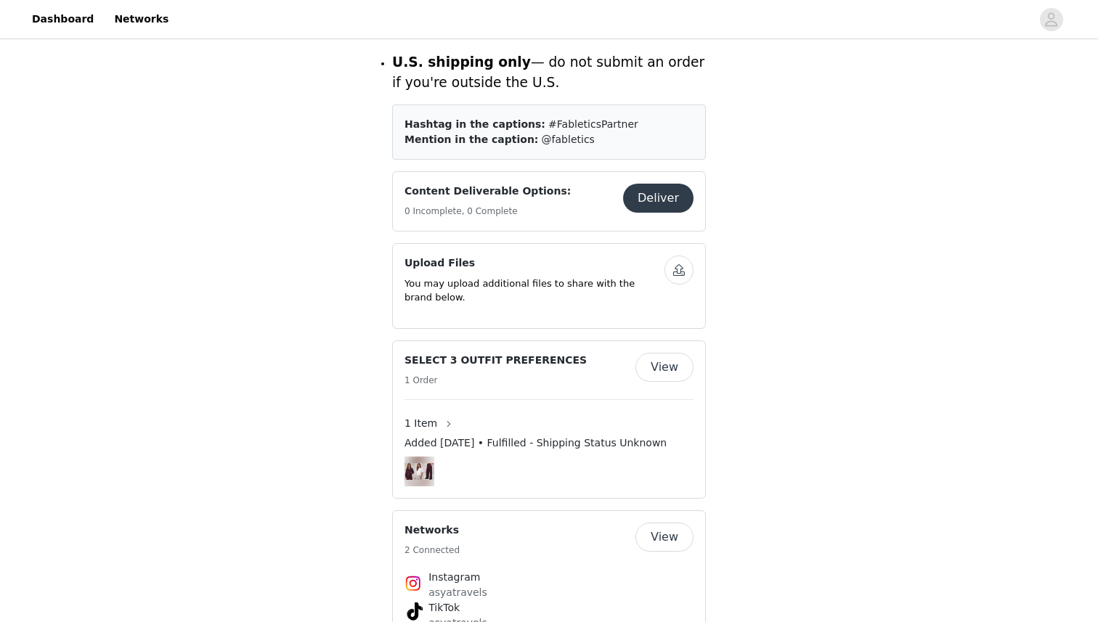
scroll to position [718, 0]
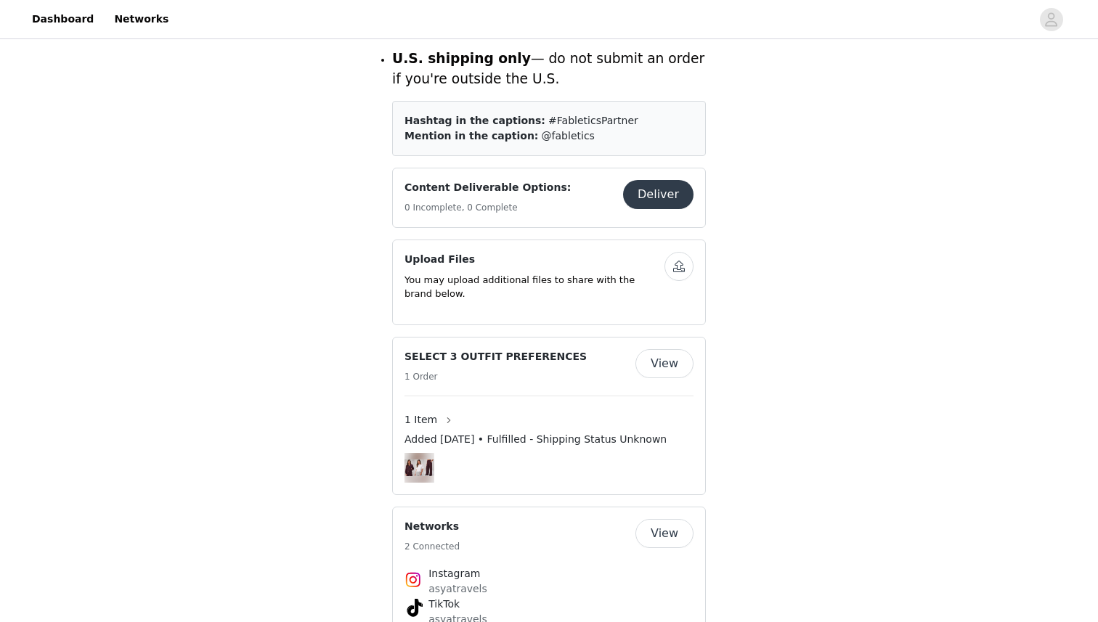
click at [418, 459] on img at bounding box center [419, 467] width 30 height 17
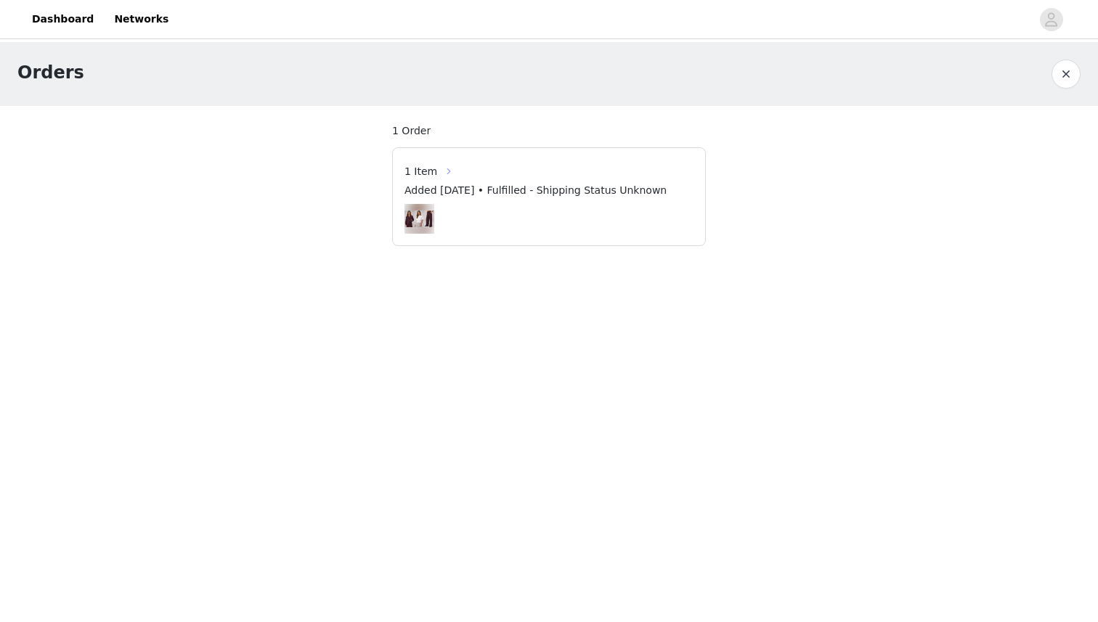
click at [437, 168] on button "button" at bounding box center [448, 171] width 23 height 23
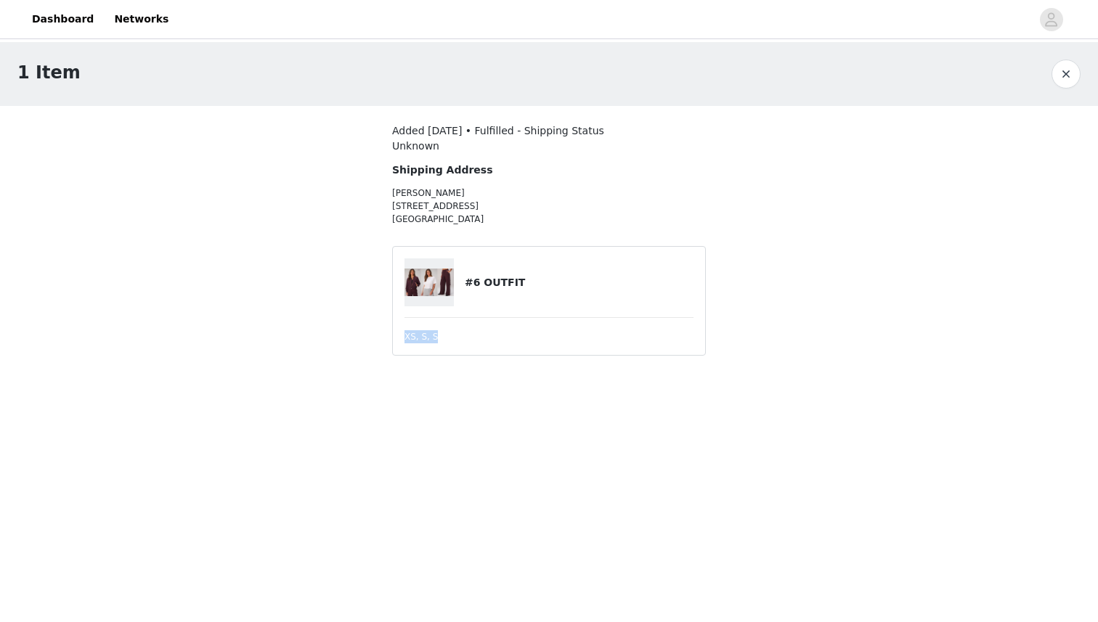
drag, startPoint x: 452, startPoint y: 338, endPoint x: 402, endPoint y: 334, distance: 49.5
click at [402, 334] on article "#6 OUTFIT XS, S, S" at bounding box center [549, 301] width 314 height 110
drag, startPoint x: 456, startPoint y: 328, endPoint x: 399, endPoint y: 331, distance: 56.7
click at [399, 331] on article "#6 OUTFIT XS, S, S" at bounding box center [549, 301] width 314 height 110
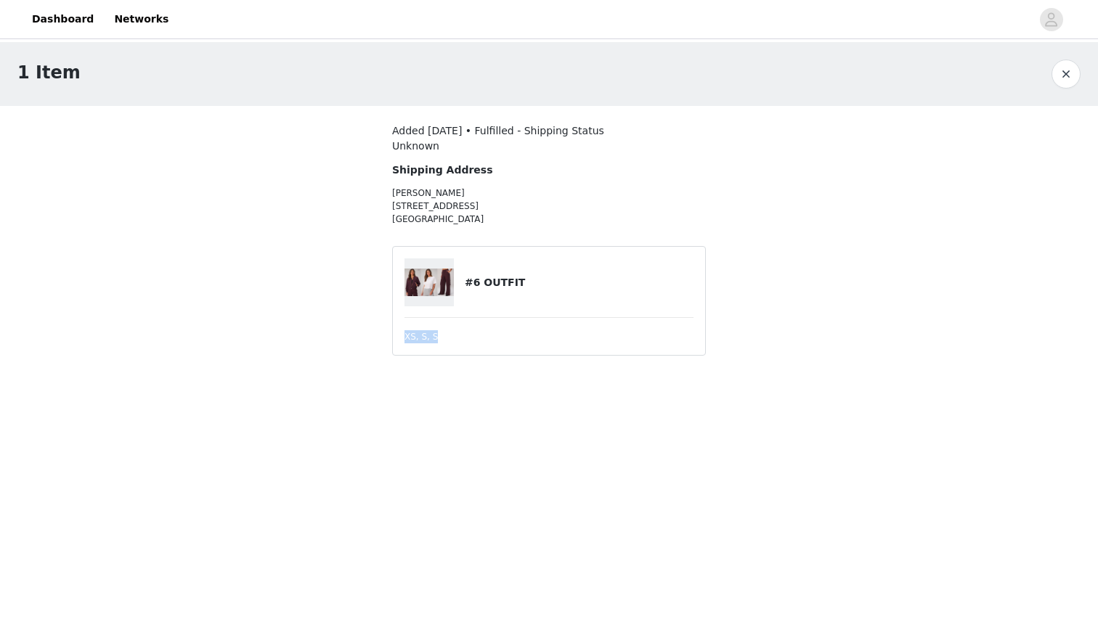
drag, startPoint x: 400, startPoint y: 338, endPoint x: 461, endPoint y: 337, distance: 61.0
click at [461, 338] on article "#6 OUTFIT XS, S, S" at bounding box center [549, 301] width 314 height 110
click at [461, 337] on div "XS, S, S" at bounding box center [548, 336] width 289 height 13
drag, startPoint x: 454, startPoint y: 337, endPoint x: 394, endPoint y: 337, distance: 59.5
click at [394, 337] on article "#6 OUTFIT XS, S, S" at bounding box center [549, 301] width 314 height 110
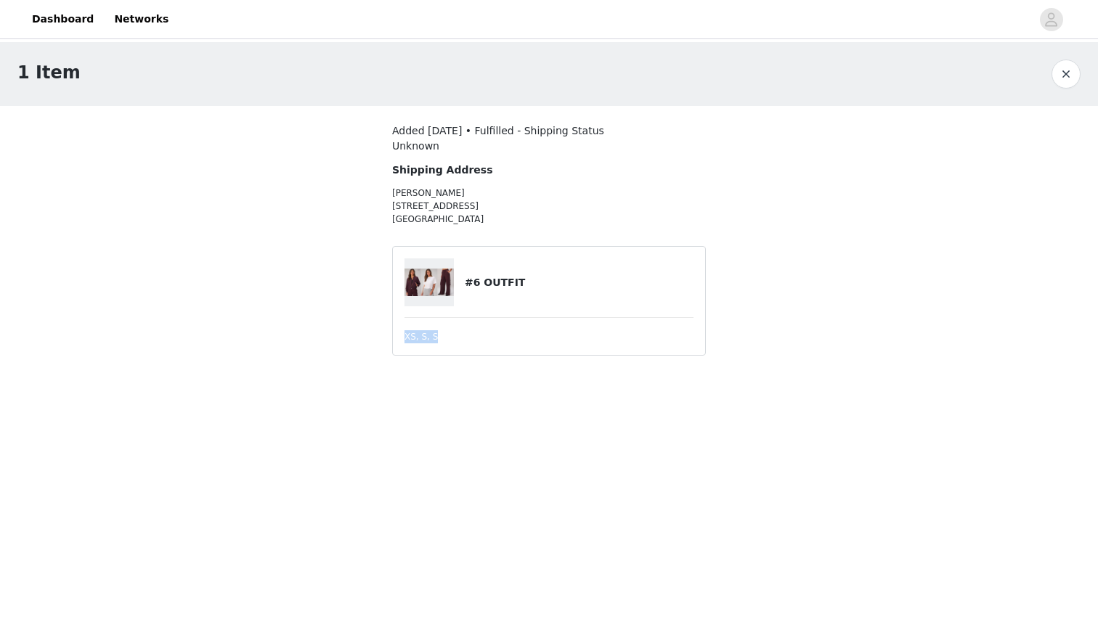
click at [394, 337] on article "#6 OUTFIT XS, S, S" at bounding box center [549, 301] width 314 height 110
drag, startPoint x: 464, startPoint y: 338, endPoint x: 403, endPoint y: 338, distance: 61.0
click at [403, 338] on article "#6 OUTFIT XS, S, S" at bounding box center [549, 301] width 314 height 110
click at [534, 275] on h4 "#6 OUTFIT" at bounding box center [579, 282] width 229 height 15
drag, startPoint x: 458, startPoint y: 332, endPoint x: 485, endPoint y: 287, distance: 51.8
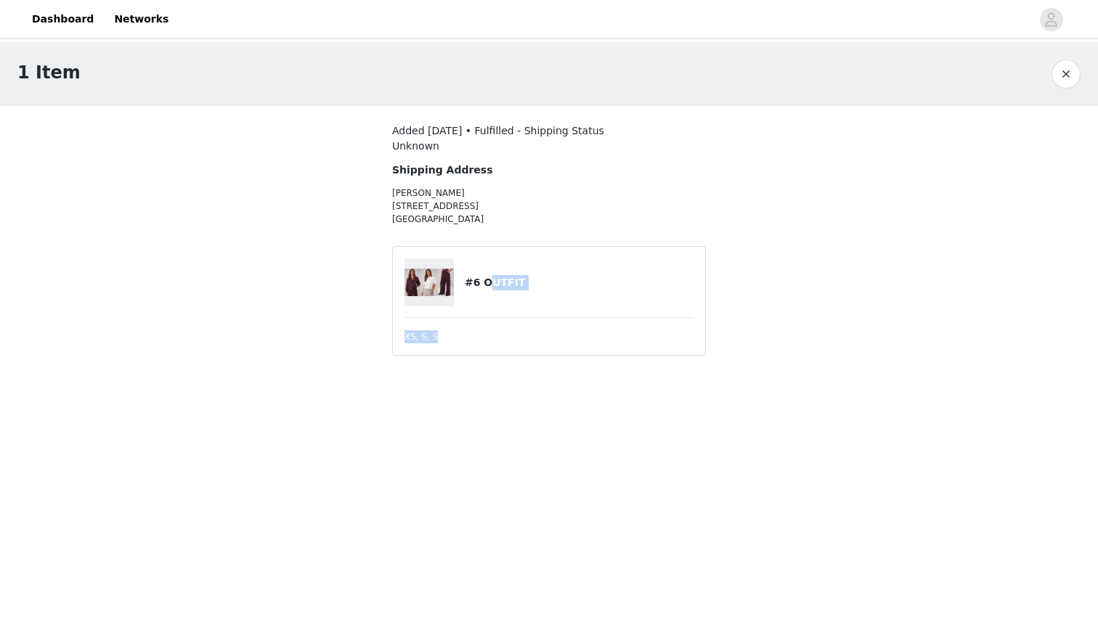
click at [485, 287] on article "#6 OUTFIT XS, S, S" at bounding box center [549, 301] width 314 height 110
click at [485, 288] on h4 "#6 OUTFIT" at bounding box center [579, 282] width 229 height 15
drag, startPoint x: 463, startPoint y: 282, endPoint x: 532, endPoint y: 284, distance: 69.0
click at [532, 284] on div "#6 OUTFIT" at bounding box center [548, 282] width 289 height 48
copy div "#6 OUTFIT"
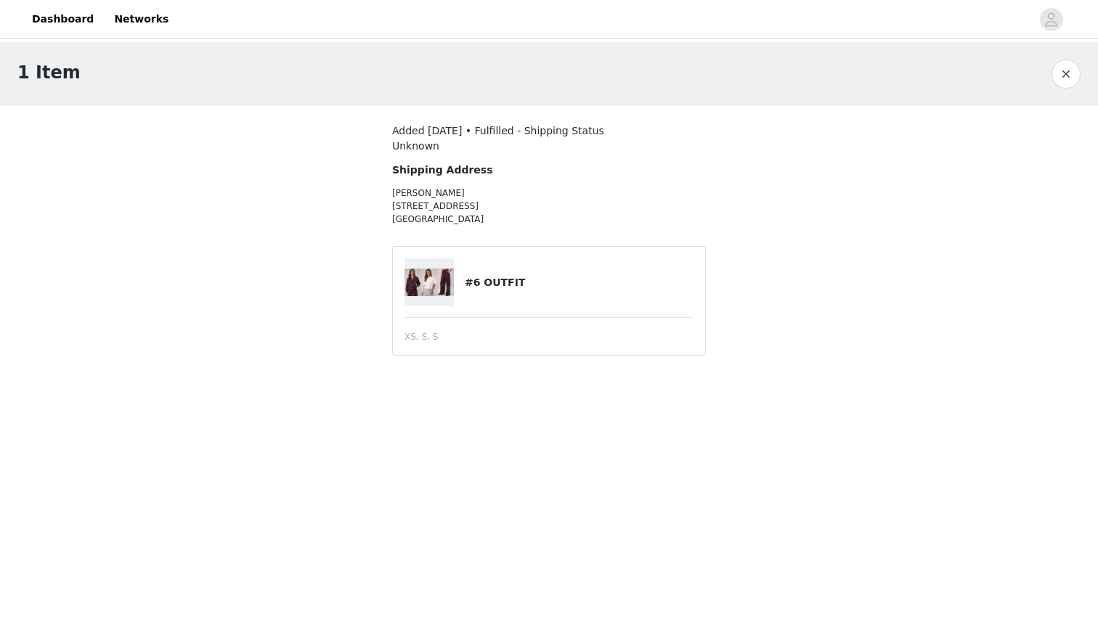
click at [440, 329] on article "#6 OUTFIT XS, S, S" at bounding box center [549, 301] width 314 height 110
drag, startPoint x: 444, startPoint y: 338, endPoint x: 404, endPoint y: 338, distance: 39.9
click at [404, 338] on article "#6 OUTFIT XS, S, S" at bounding box center [549, 301] width 314 height 110
copy span "XS, S, S"
click at [1064, 78] on button "button" at bounding box center [1065, 74] width 29 height 29
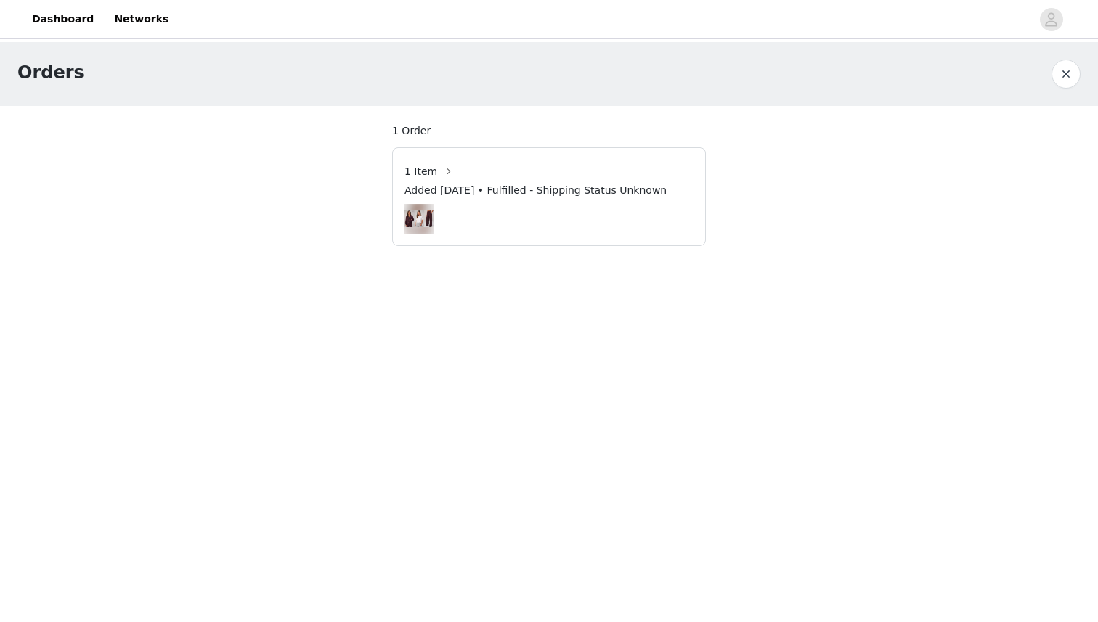
click at [1074, 72] on button "button" at bounding box center [1065, 74] width 29 height 29
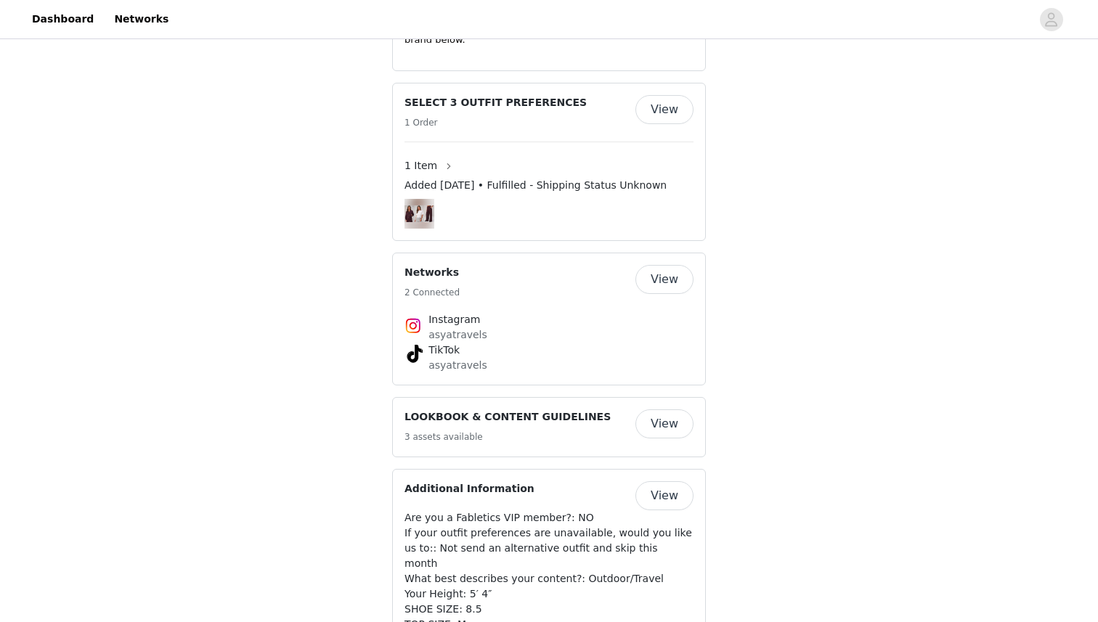
scroll to position [976, 0]
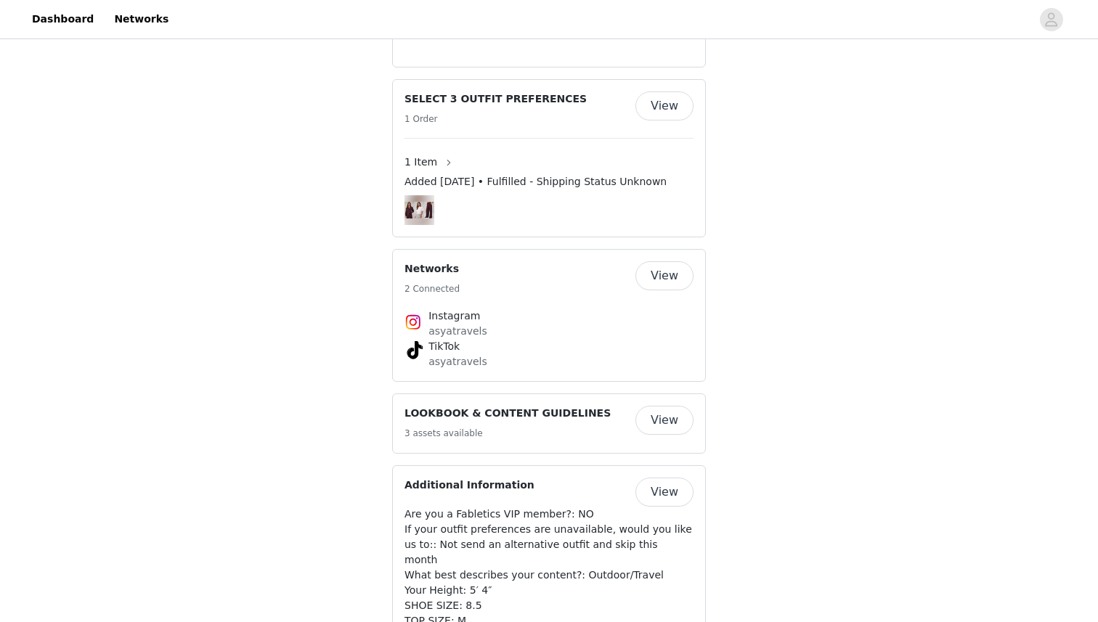
click at [658, 406] on button "View" at bounding box center [664, 420] width 58 height 29
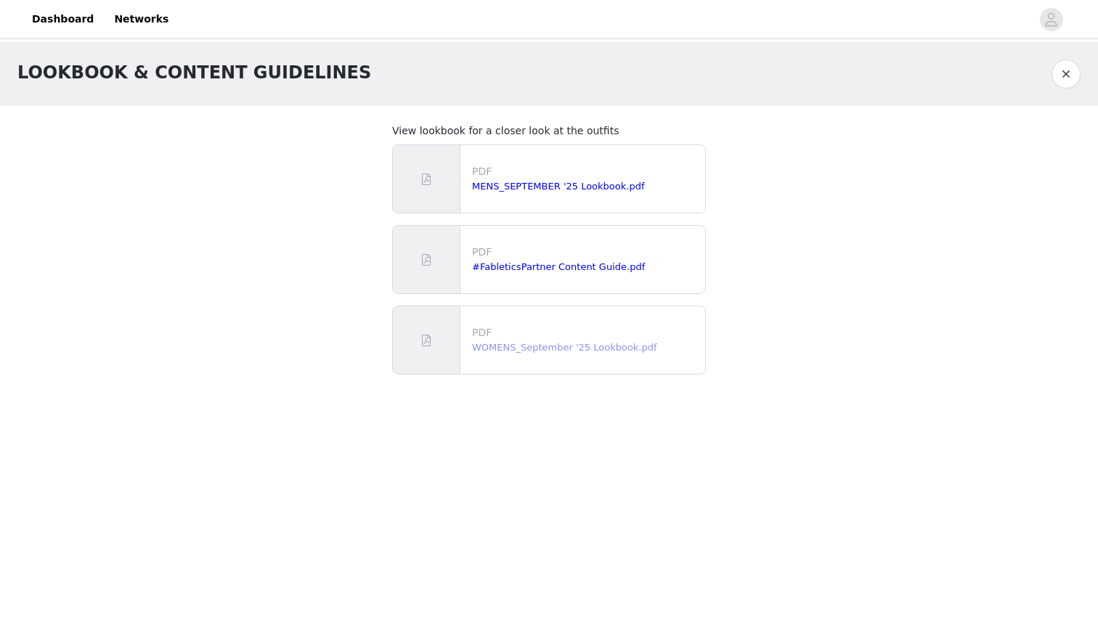
click at [536, 350] on link "WOMENS_September '25 Lookbook.pdf" at bounding box center [564, 347] width 185 height 11
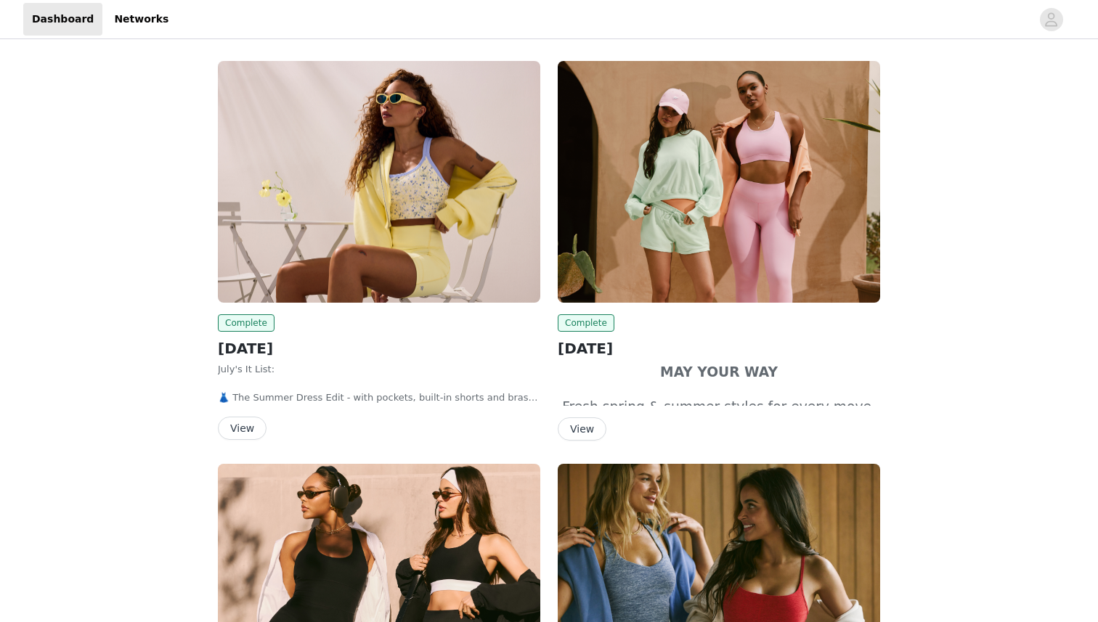
scroll to position [623, 0]
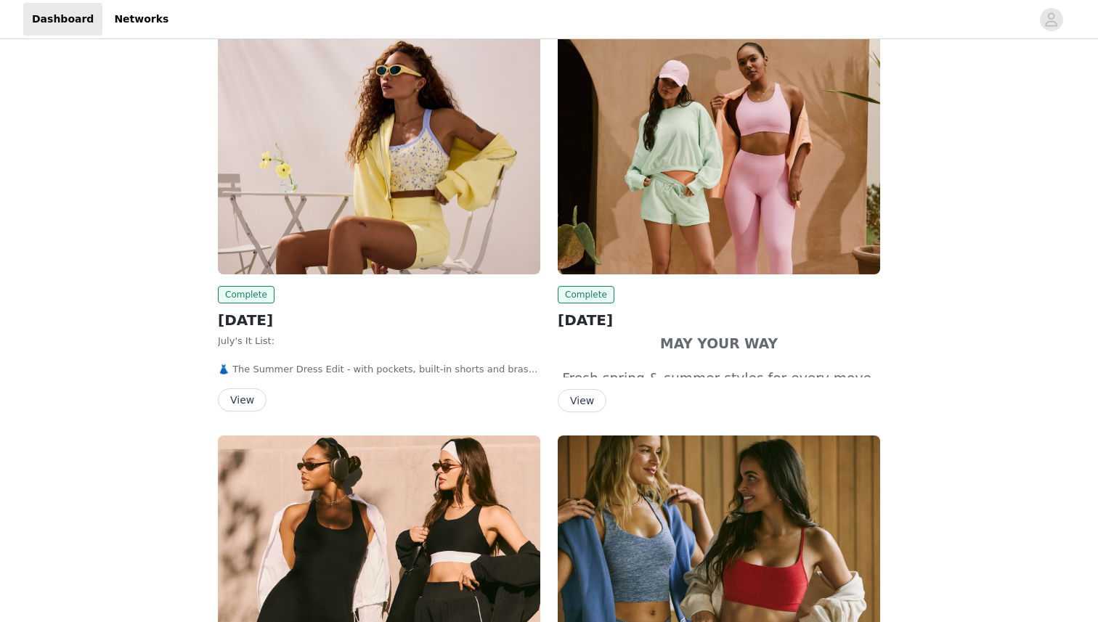
click at [660, 221] on img at bounding box center [718, 154] width 322 height 242
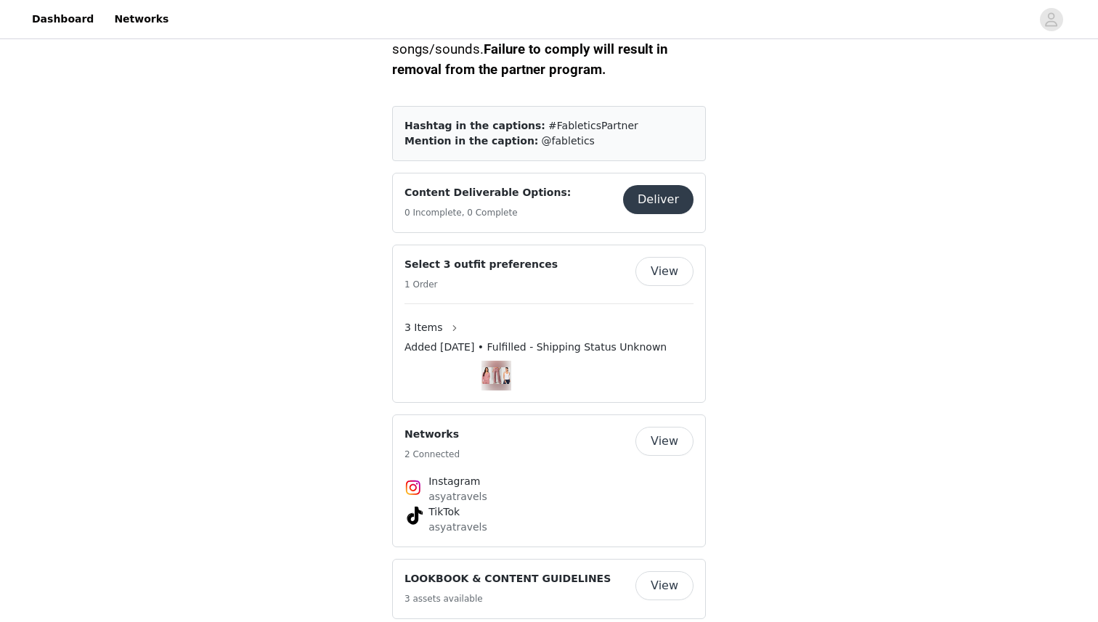
scroll to position [842, 0]
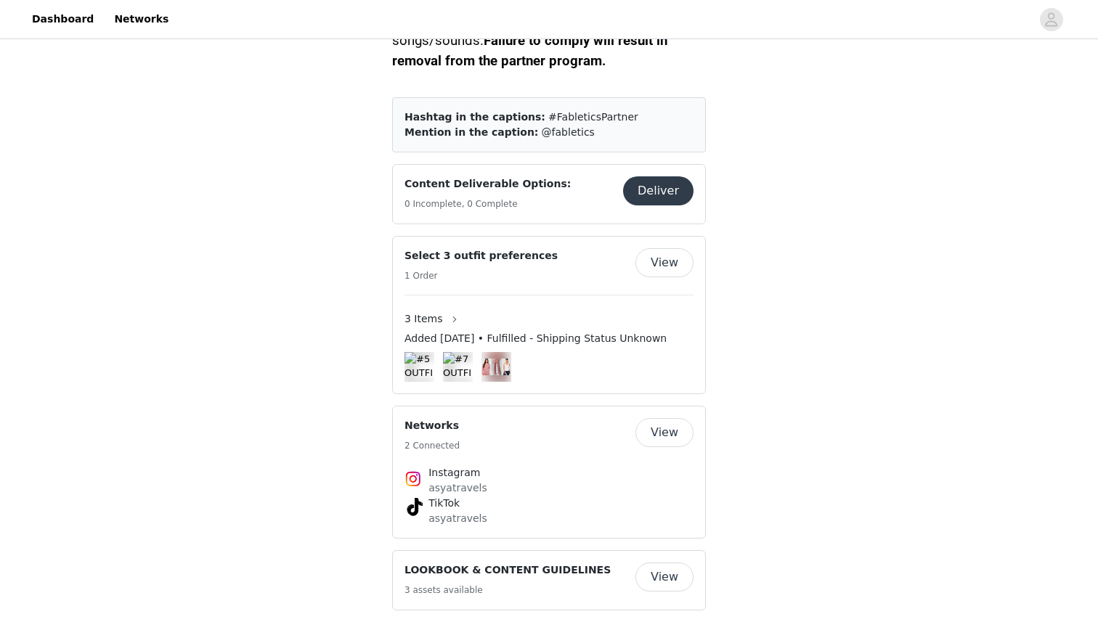
click at [664, 563] on button "View" at bounding box center [664, 577] width 58 height 29
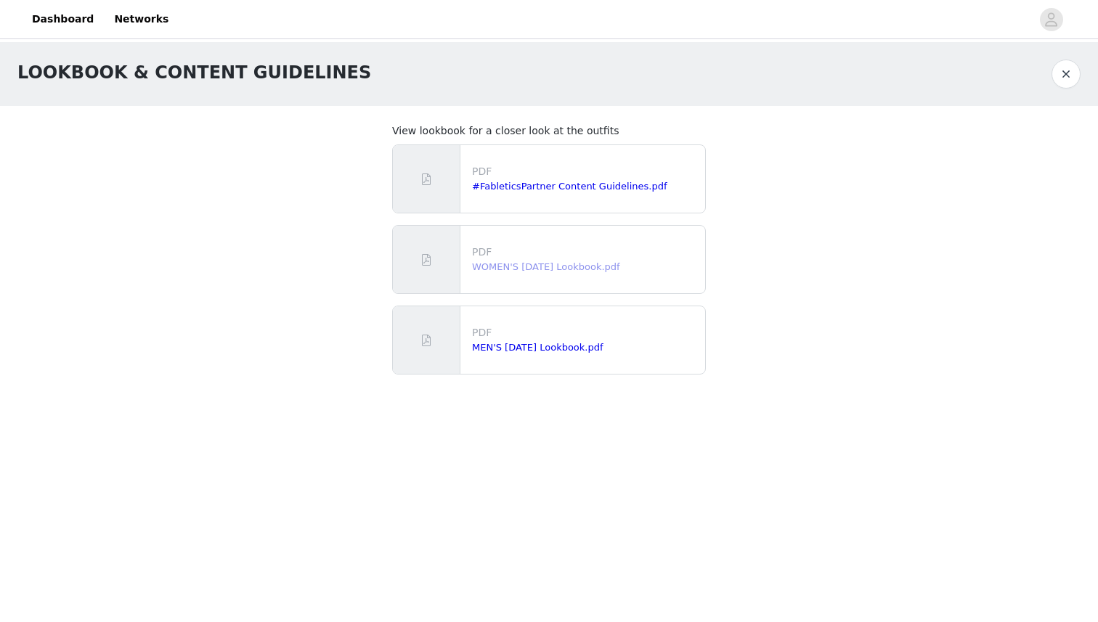
click at [555, 265] on link "WOMEN'S May 2025 Lookbook.pdf" at bounding box center [546, 266] width 148 height 11
click at [552, 266] on link "WOMEN'S May 2025 Lookbook.pdf" at bounding box center [546, 266] width 148 height 11
click at [1066, 77] on button "button" at bounding box center [1065, 74] width 29 height 29
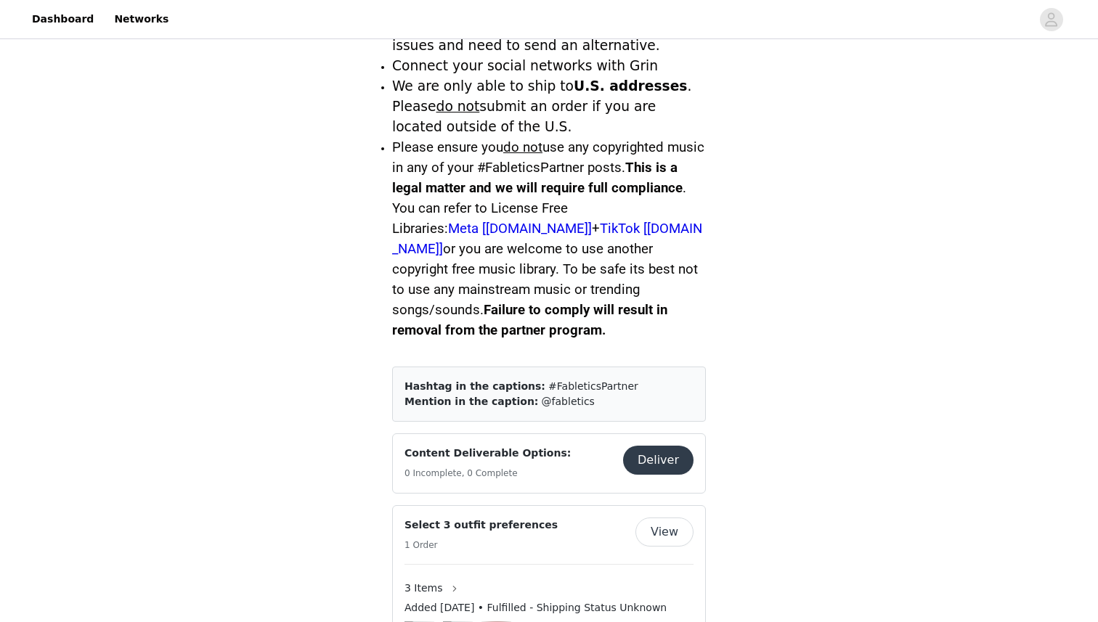
scroll to position [576, 0]
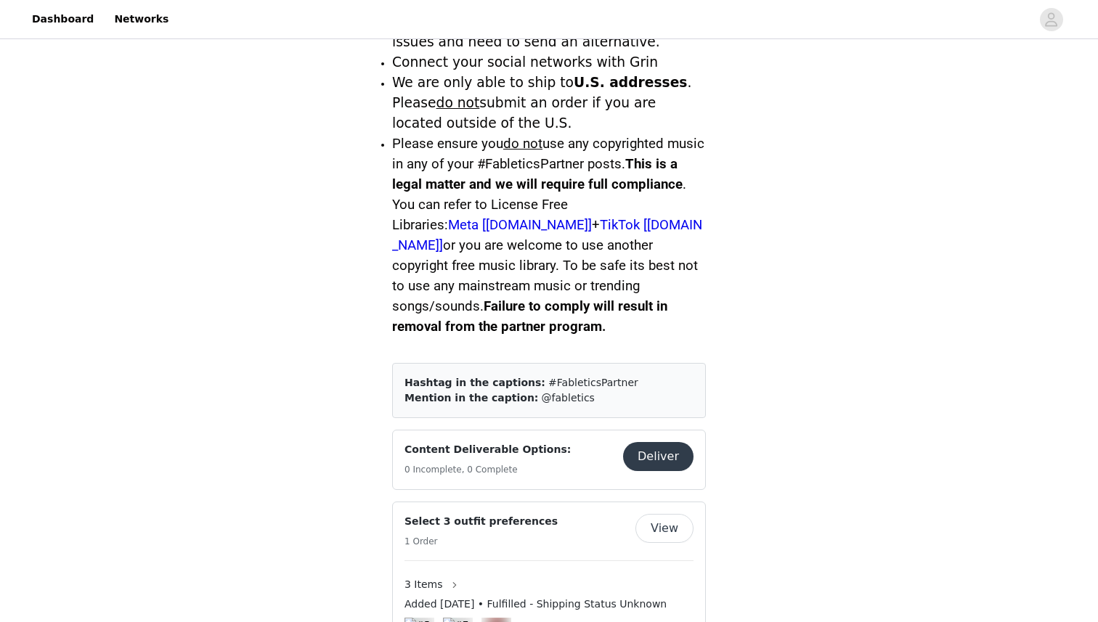
click at [666, 514] on button "View" at bounding box center [664, 528] width 58 height 29
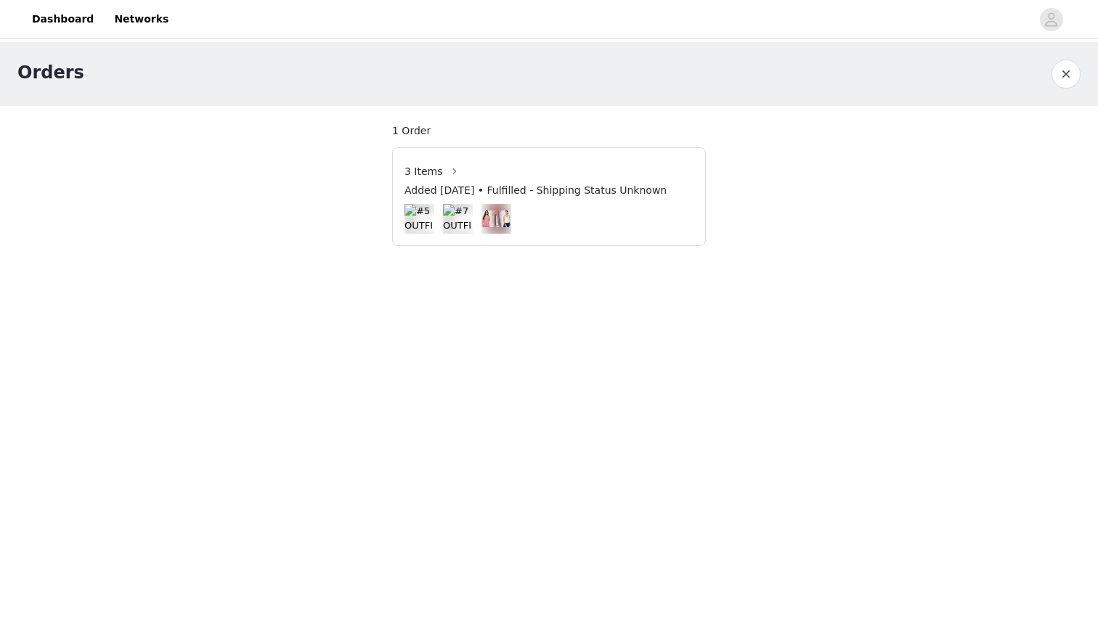
click at [414, 215] on img at bounding box center [419, 219] width 30 height 30
click at [452, 173] on button "button" at bounding box center [454, 171] width 23 height 23
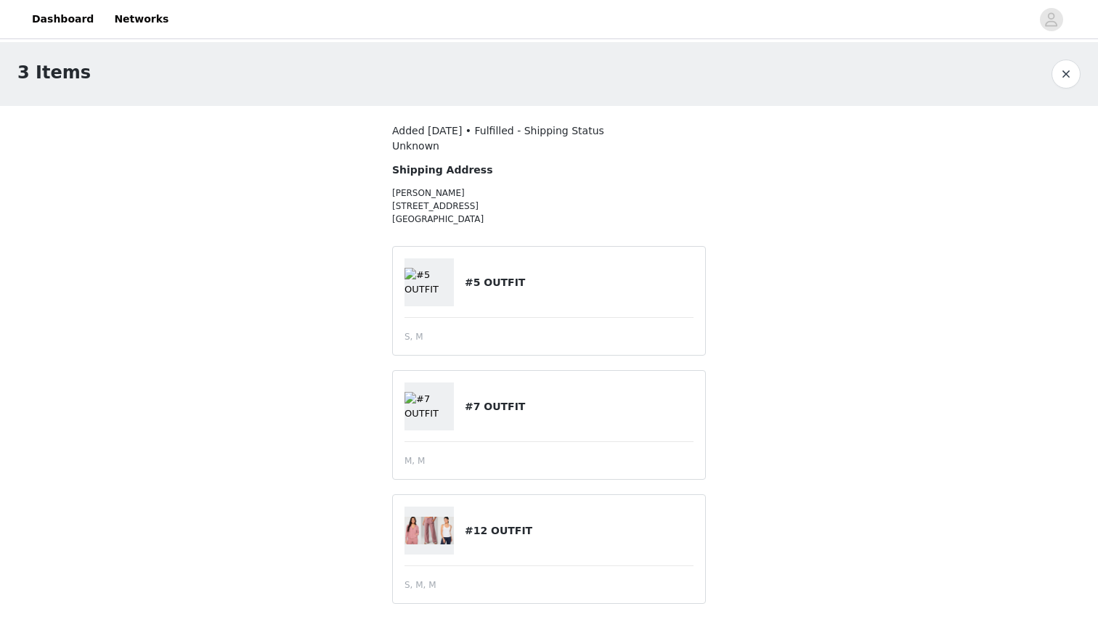
scroll to position [14, 0]
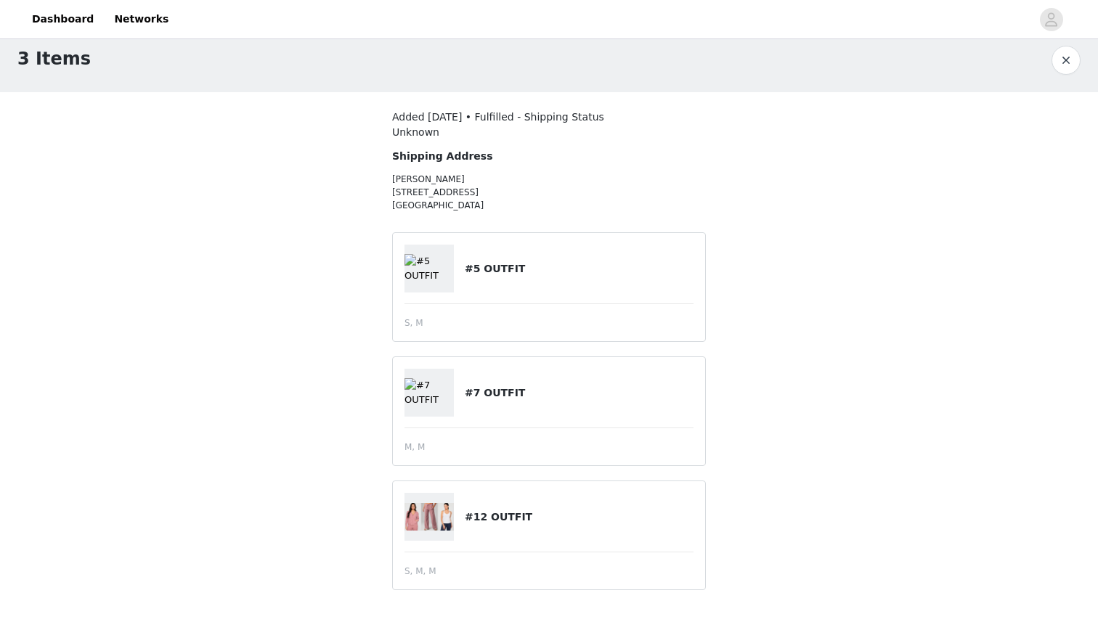
click at [1062, 60] on button "button" at bounding box center [1065, 60] width 29 height 29
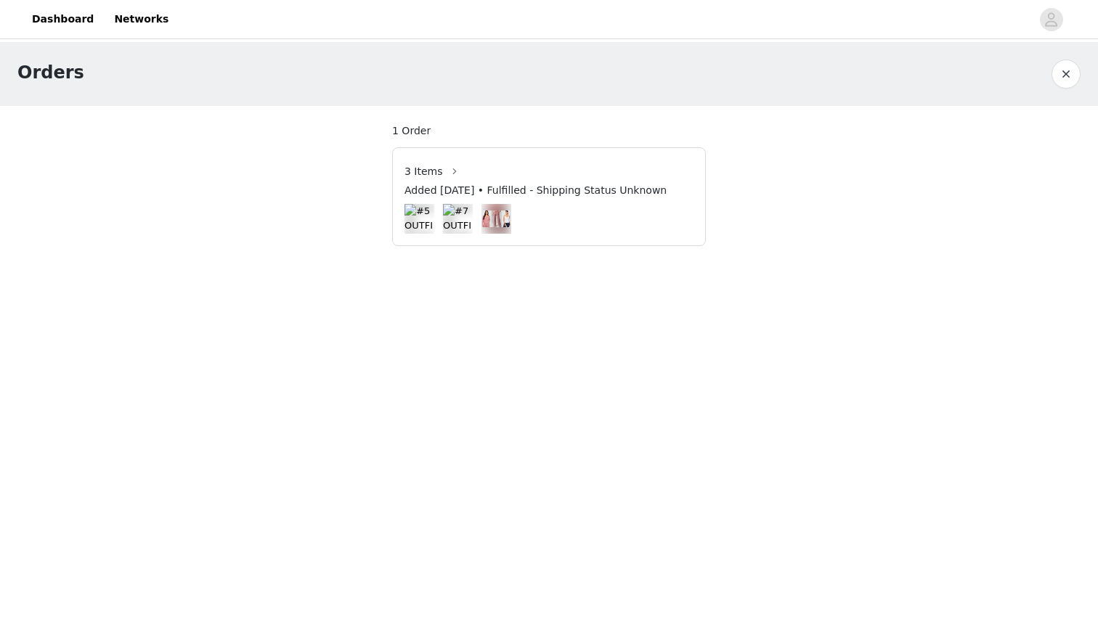
click at [1074, 73] on button "button" at bounding box center [1065, 74] width 29 height 29
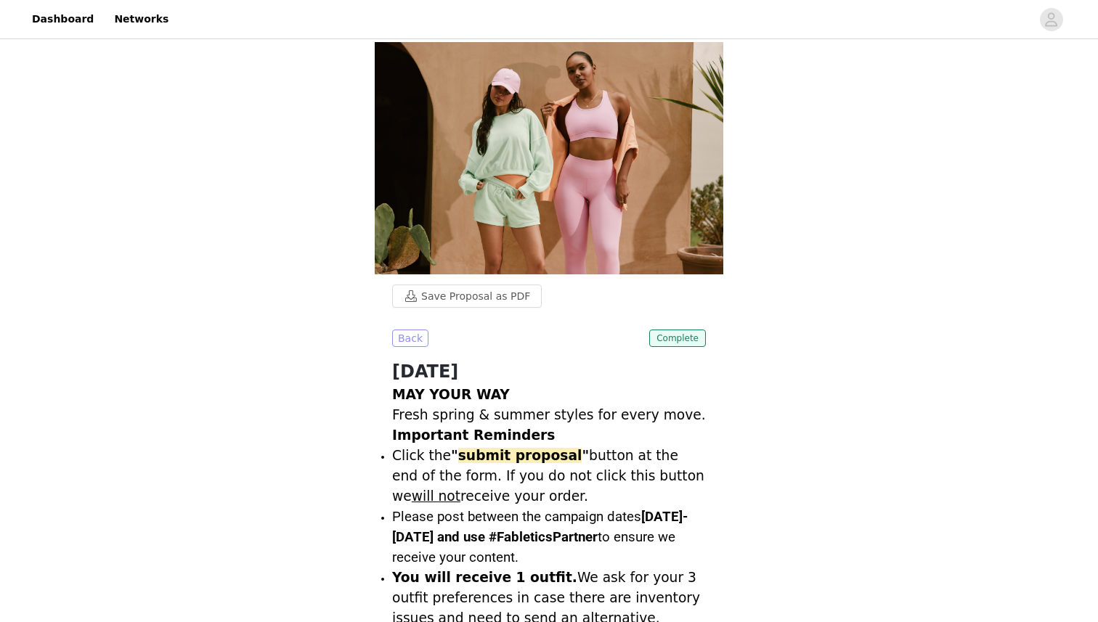
click at [416, 330] on button "Back" at bounding box center [410, 338] width 36 height 17
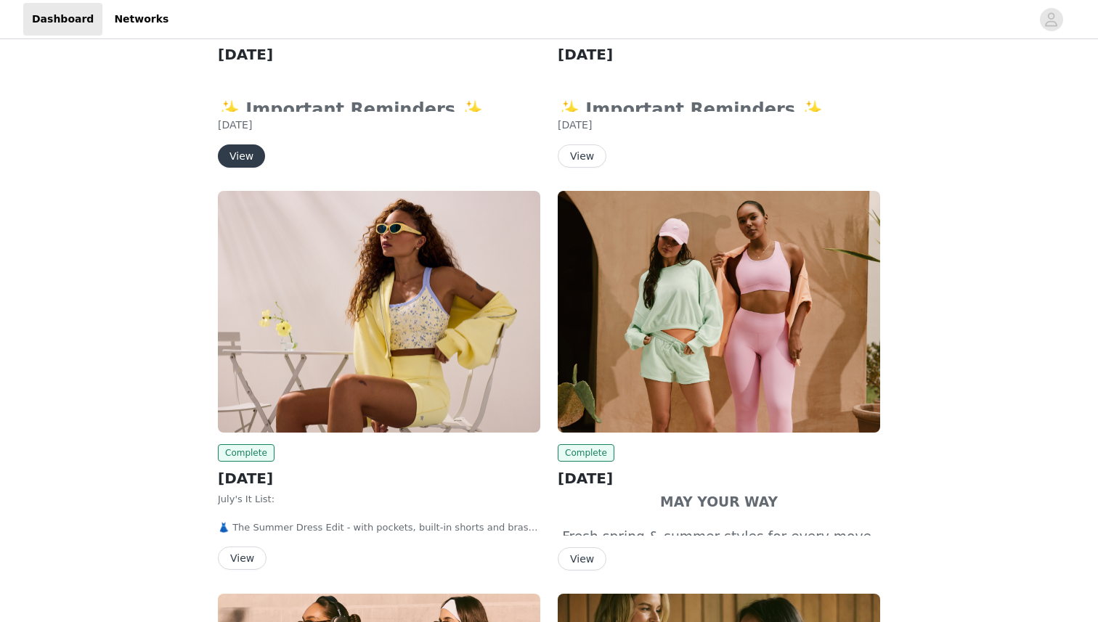
scroll to position [481, 0]
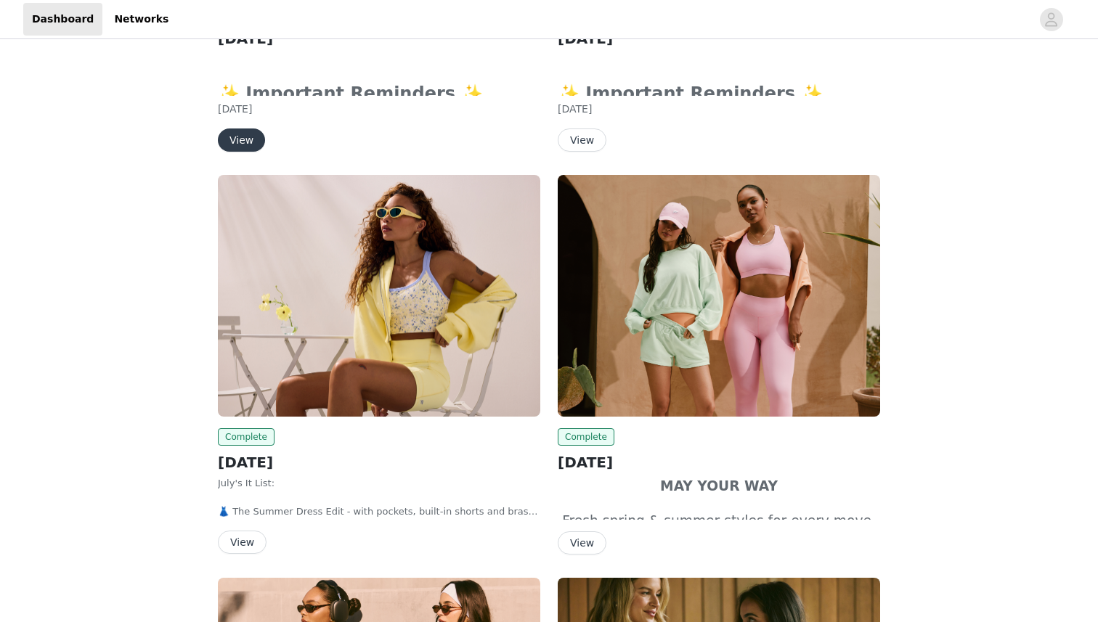
click at [372, 338] on img at bounding box center [379, 296] width 322 height 242
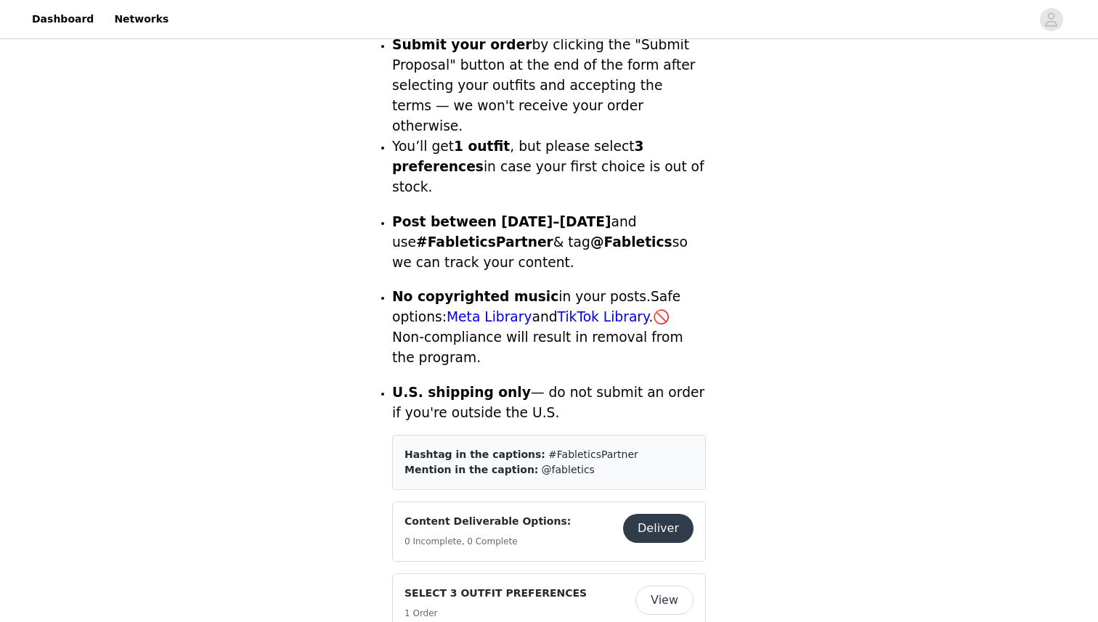
scroll to position [511, 0]
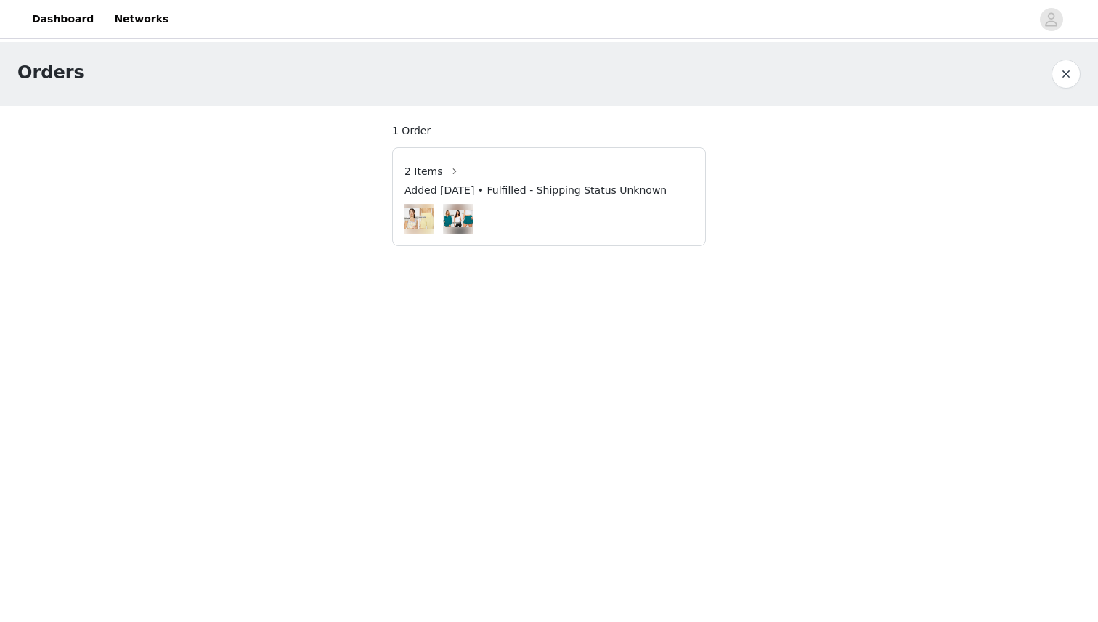
click at [1059, 79] on button "button" at bounding box center [1065, 74] width 29 height 29
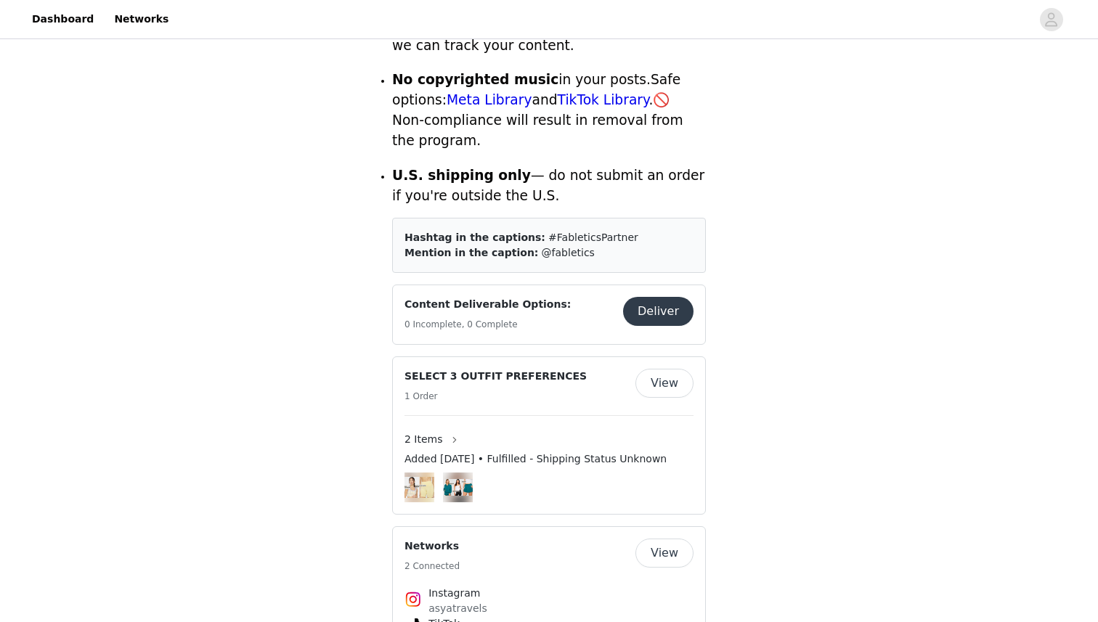
scroll to position [709, 0]
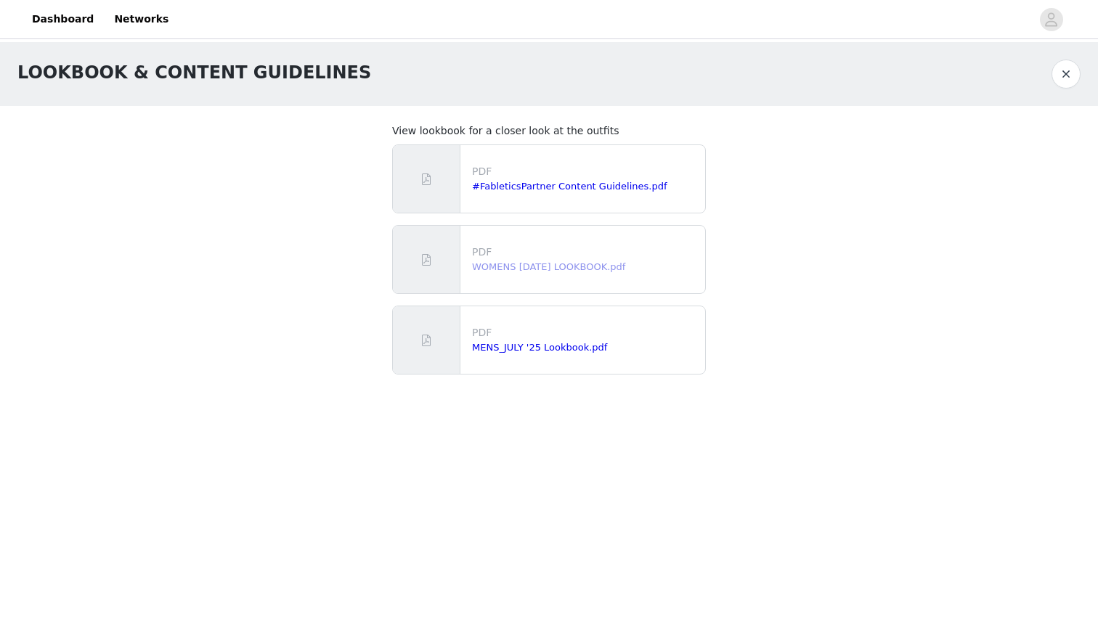
click at [577, 267] on link "WOMENS JULY '25 LOOKBOOK.pdf" at bounding box center [548, 266] width 153 height 11
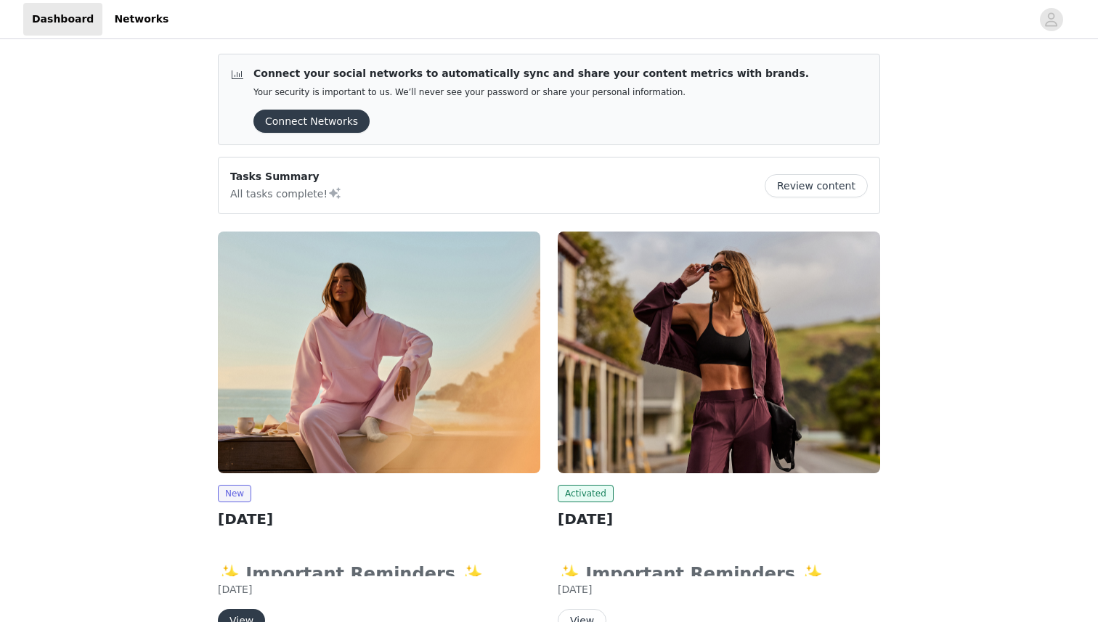
click at [736, 430] on img at bounding box center [718, 353] width 322 height 242
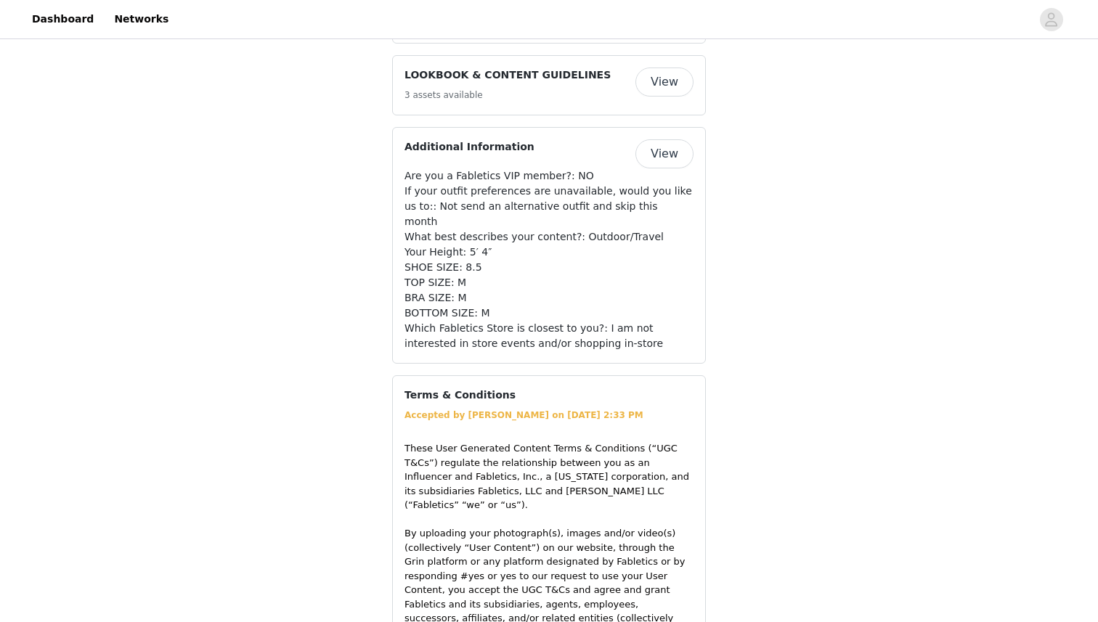
scroll to position [1315, 0]
